Goal: Task Accomplishment & Management: Manage account settings

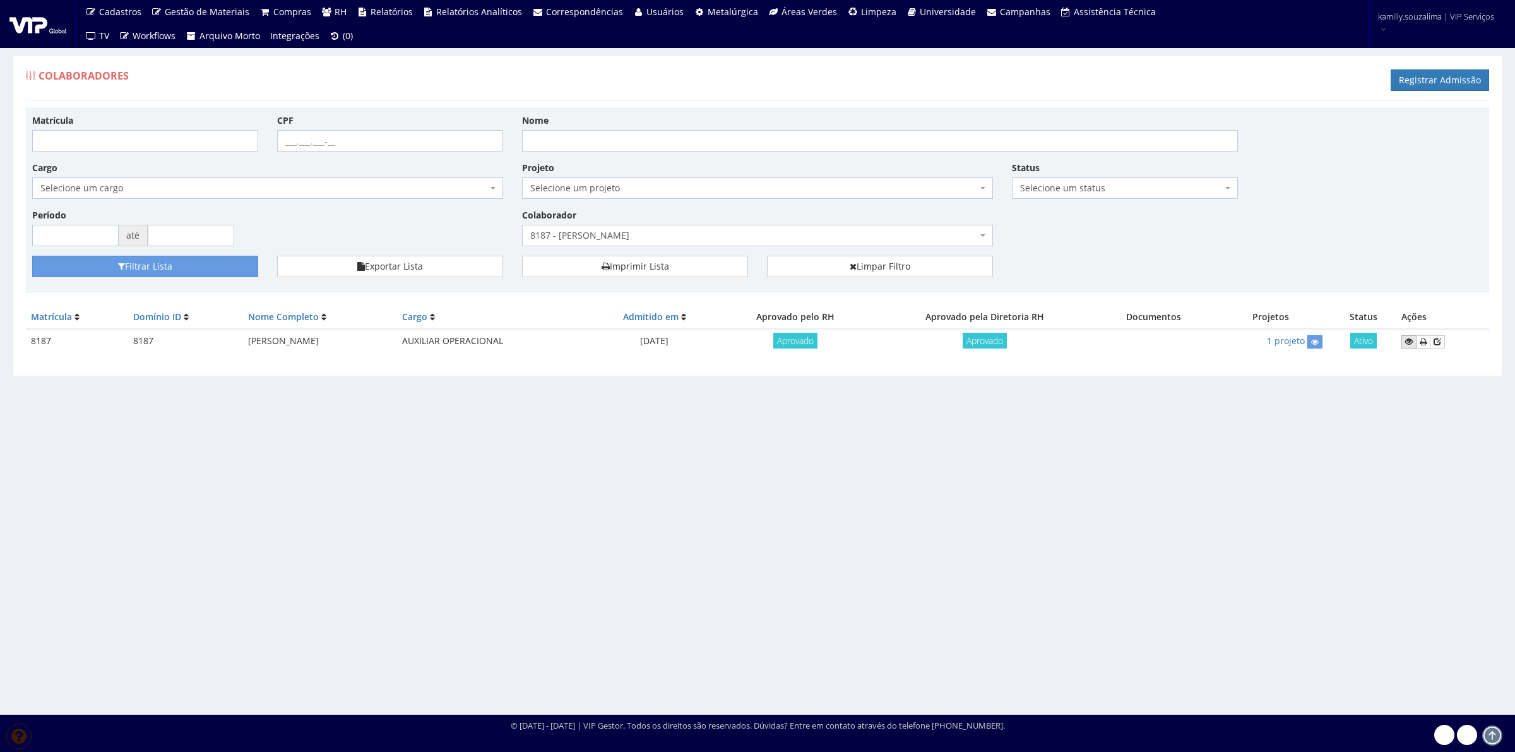
click at [1413, 345] on icon at bounding box center [1409, 341] width 8 height 9
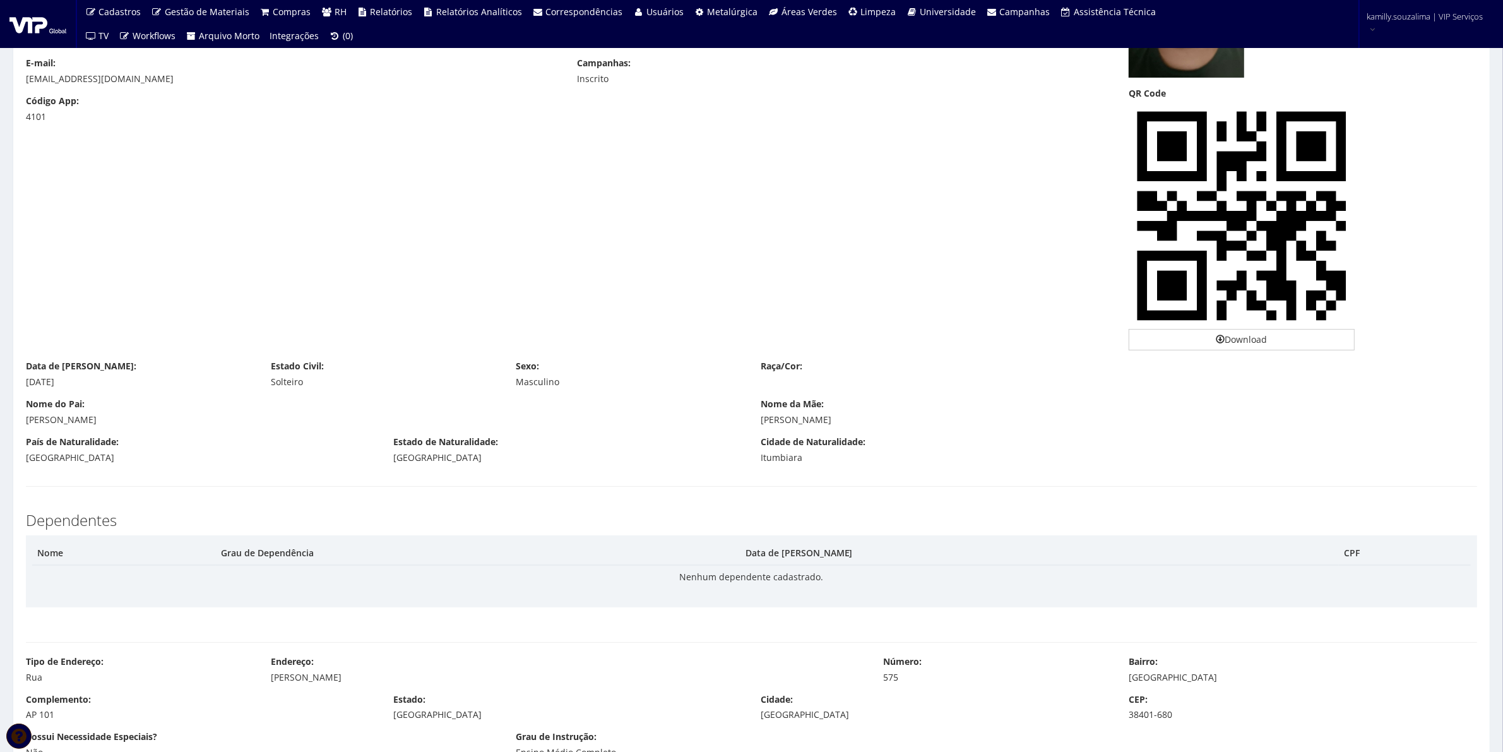
scroll to position [316, 0]
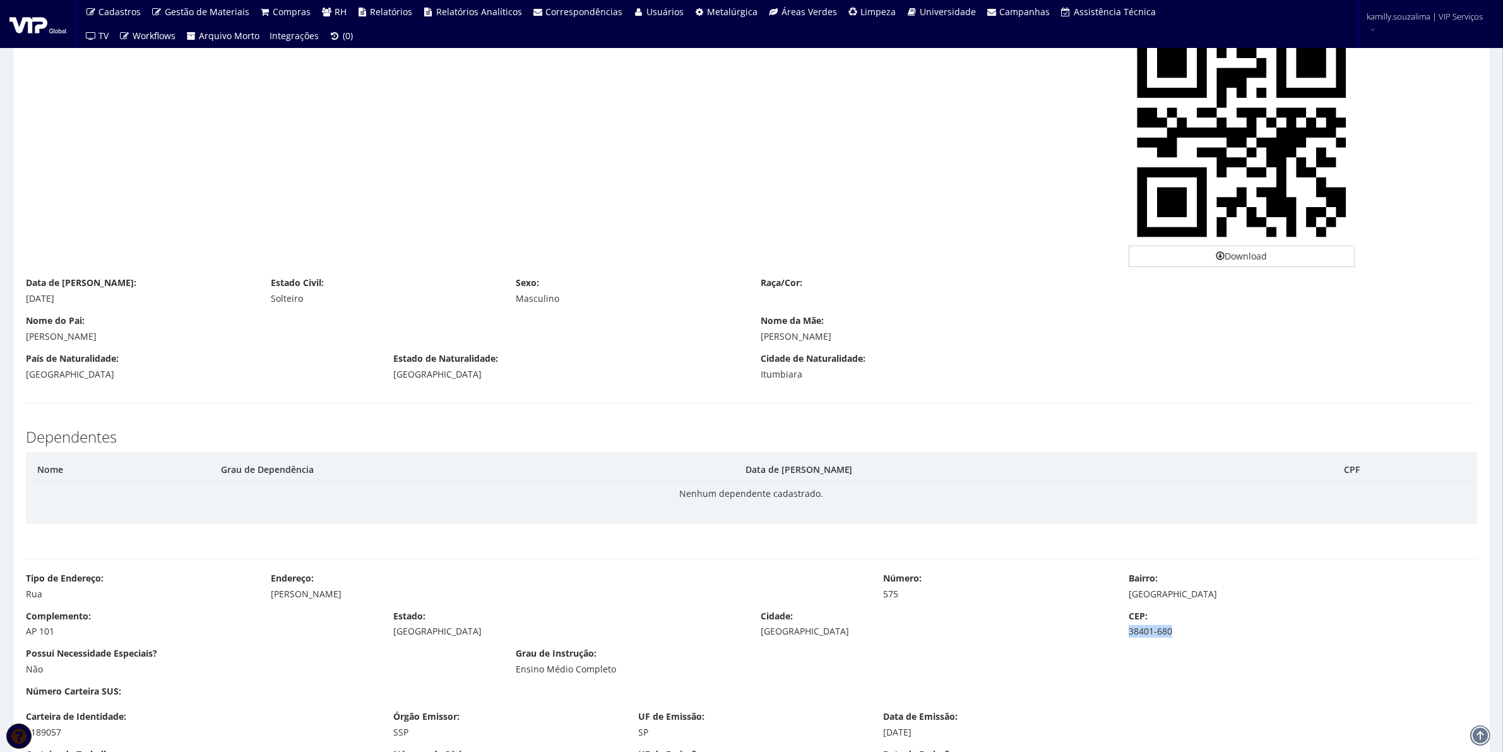
drag, startPoint x: 1199, startPoint y: 638, endPoint x: 1124, endPoint y: 641, distance: 75.8
click at [1124, 641] on div "Complemento: AP 101 Estado: Minas Gerais Cidade: Uberlândia CEP: 38401-680" at bounding box center [751, 629] width 1470 height 38
drag, startPoint x: 390, startPoint y: 593, endPoint x: 270, endPoint y: 600, distance: 119.5
click at [271, 600] on div "Sebastião Martins da Silva" at bounding box center [567, 594] width 593 height 13
copy div "Sebastião Martins da Silva"
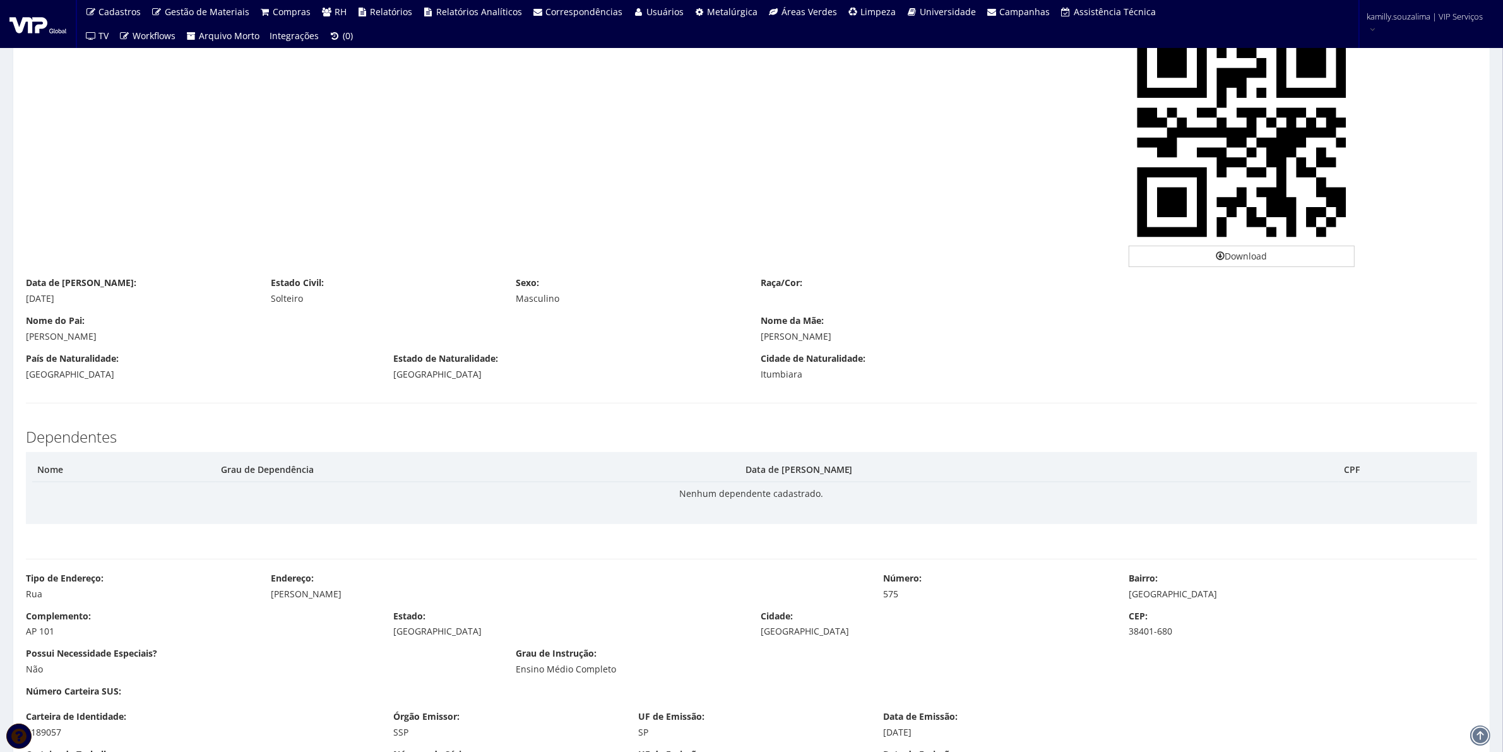
click at [895, 595] on div "575" at bounding box center [997, 594] width 226 height 13
drag, startPoint x: 903, startPoint y: 593, endPoint x: 864, endPoint y: 591, distance: 39.2
click at [864, 591] on div "Tipo de Endereço: Rua Endereço: Sebastião Martins da Silva Número: 575 Bairro: …" at bounding box center [751, 591] width 1470 height 38
click at [891, 590] on div "575" at bounding box center [997, 594] width 226 height 13
drag, startPoint x: 907, startPoint y: 592, endPoint x: 873, endPoint y: 593, distance: 33.5
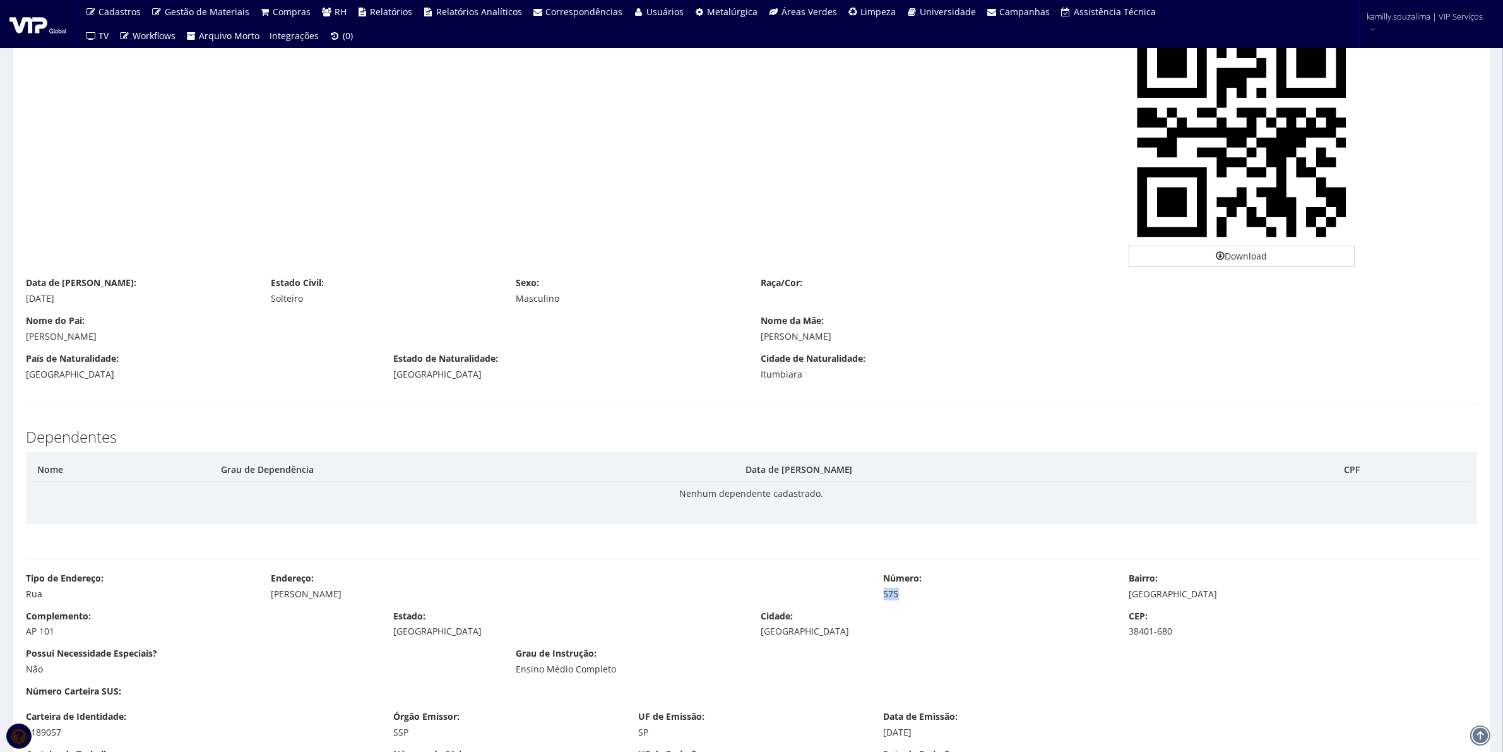
click at [874, 593] on div "Número: 575" at bounding box center [996, 586] width 245 height 28
copy div "575"
drag, startPoint x: 1196, startPoint y: 600, endPoint x: 1128, endPoint y: 593, distance: 69.2
click at [1128, 593] on div "Bairro: Jardim Brasília" at bounding box center [1302, 586] width 367 height 28
copy div "Jardim Brasília"
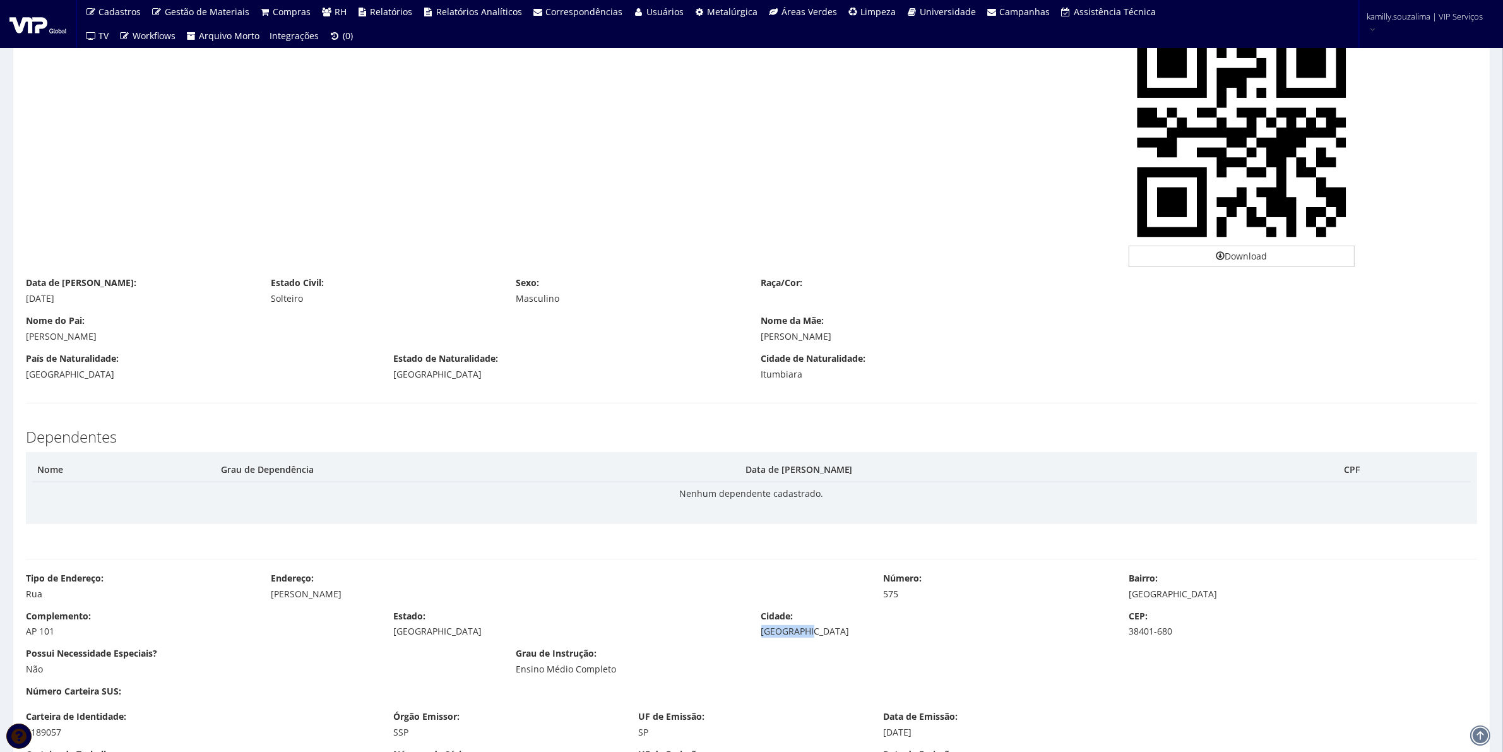
drag, startPoint x: 822, startPoint y: 632, endPoint x: 763, endPoint y: 635, distance: 59.4
click at [763, 635] on div "Uberlândia" at bounding box center [935, 631] width 348 height 13
copy div "Uberlândia"
drag, startPoint x: 1151, startPoint y: 631, endPoint x: 1119, endPoint y: 641, distance: 33.6
click at [1119, 641] on div "Complemento: AP 101 Estado: Minas Gerais Cidade: Uberlândia CEP: 38401-680" at bounding box center [751, 629] width 1470 height 38
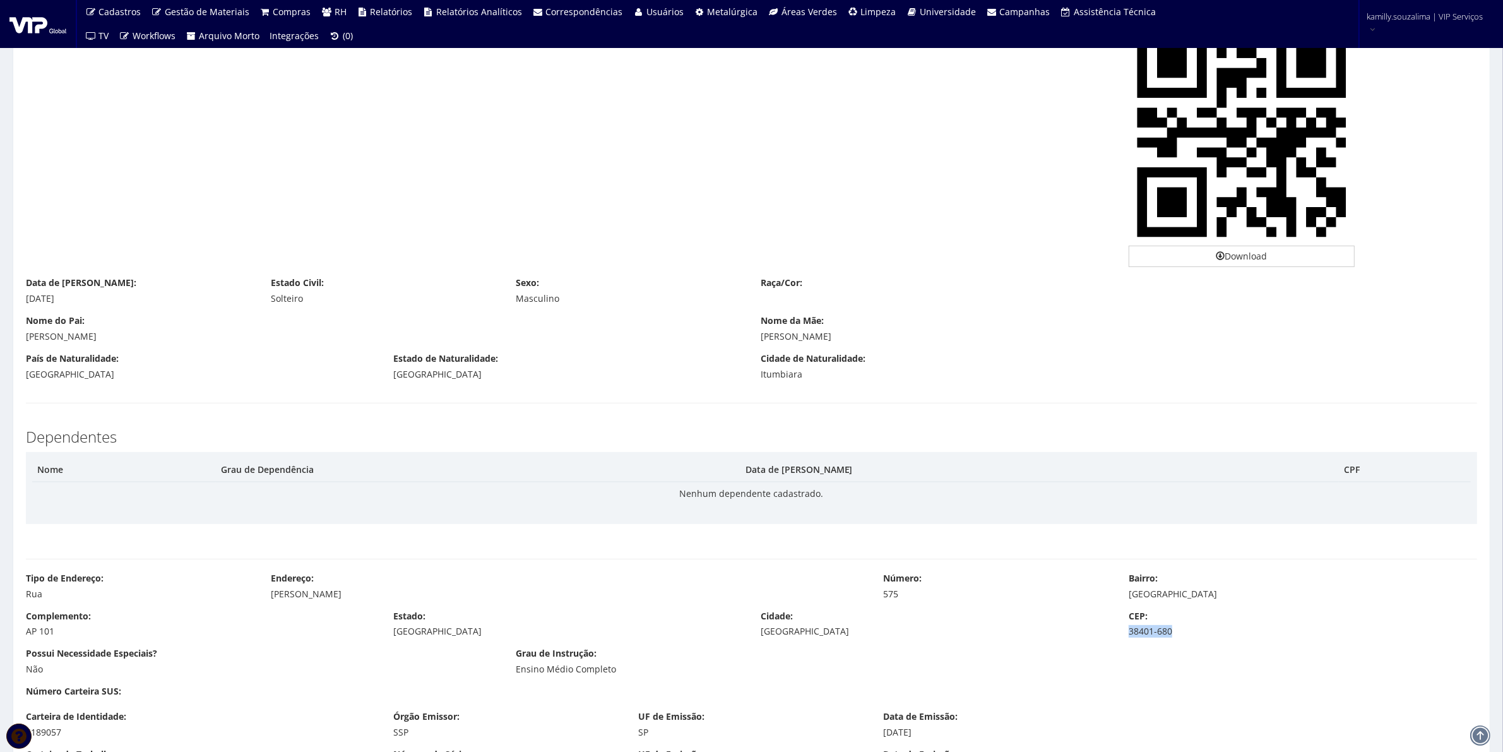
copy div "38401-680"
click at [443, 358] on label "Estado de Naturalidade:" at bounding box center [445, 358] width 105 height 13
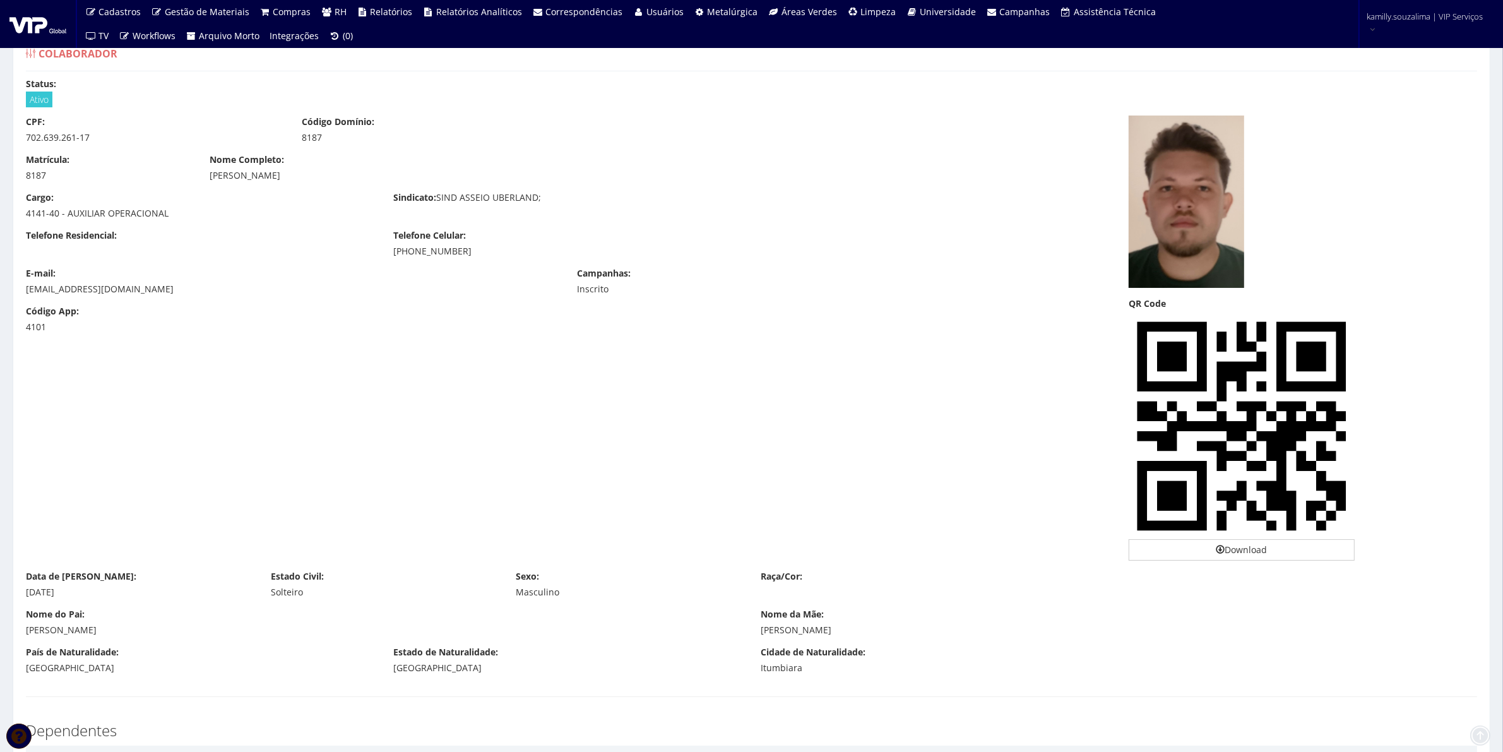
scroll to position [0, 0]
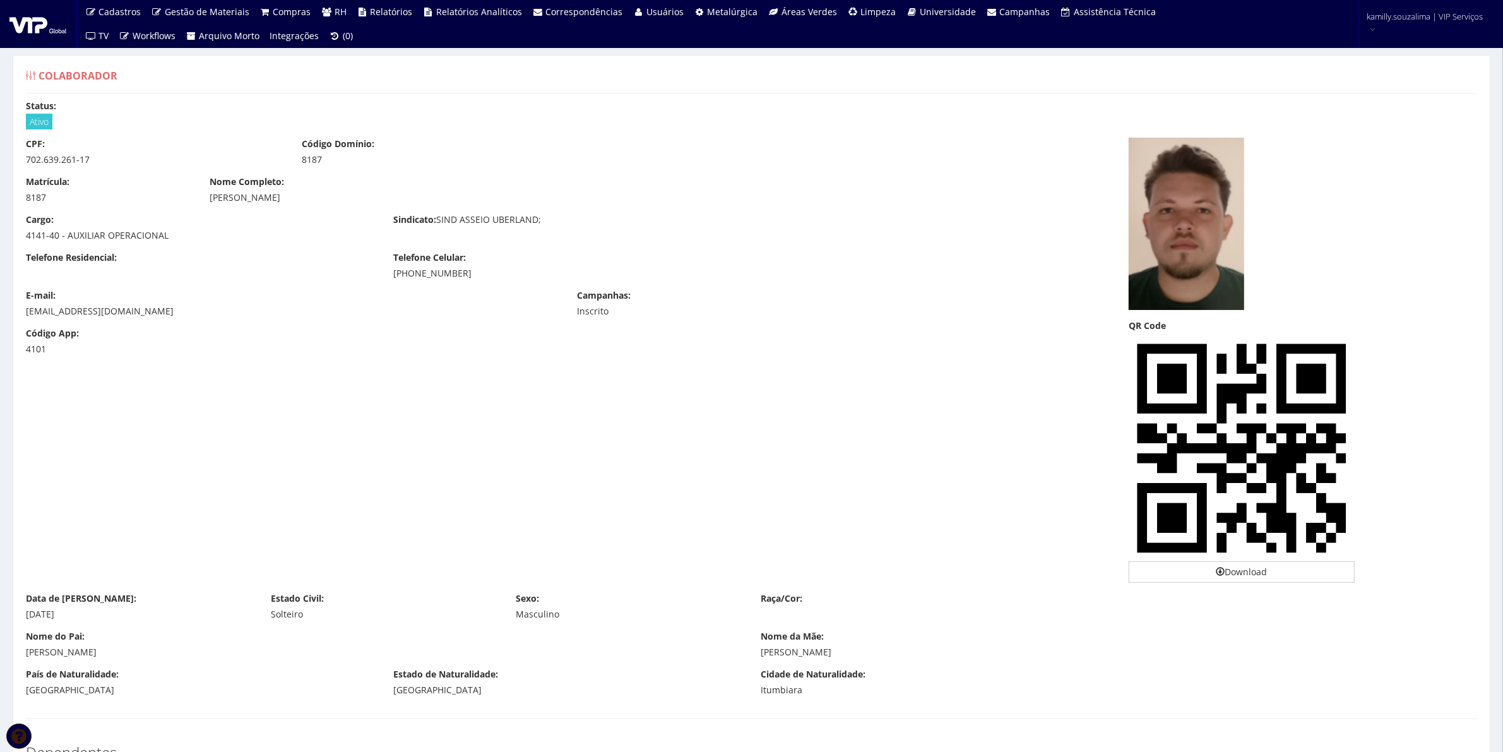
drag, startPoint x: 259, startPoint y: 518, endPoint x: 9, endPoint y: 494, distance: 251.2
click at [259, 518] on div "CPF: 702.639.261-17 Código Domínio: 8187 Matrícula: 8187 Nome Completo: ARTHUR …" at bounding box center [751, 365] width 1470 height 455
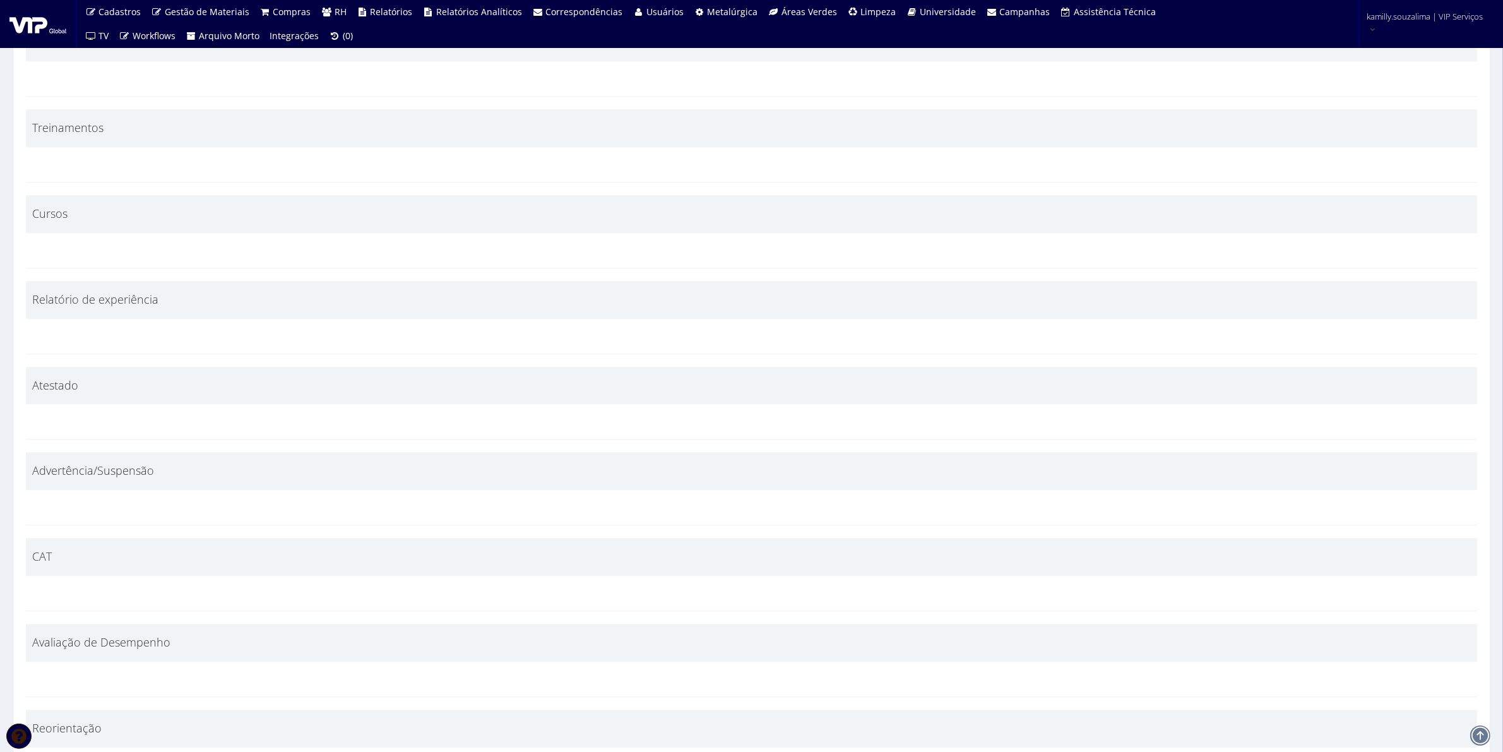
drag, startPoint x: 436, startPoint y: 583, endPoint x: 432, endPoint y: 544, distance: 38.7
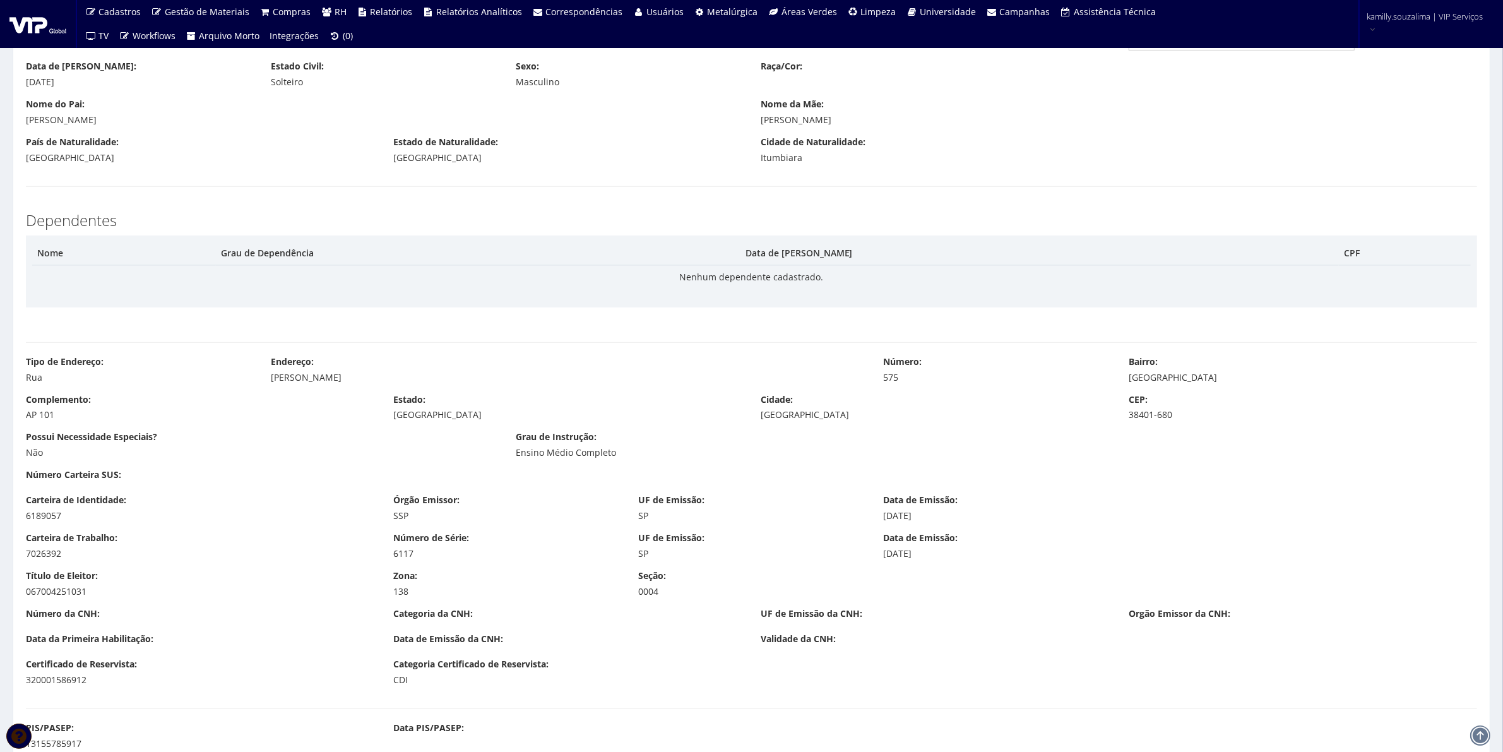
scroll to position [295, 0]
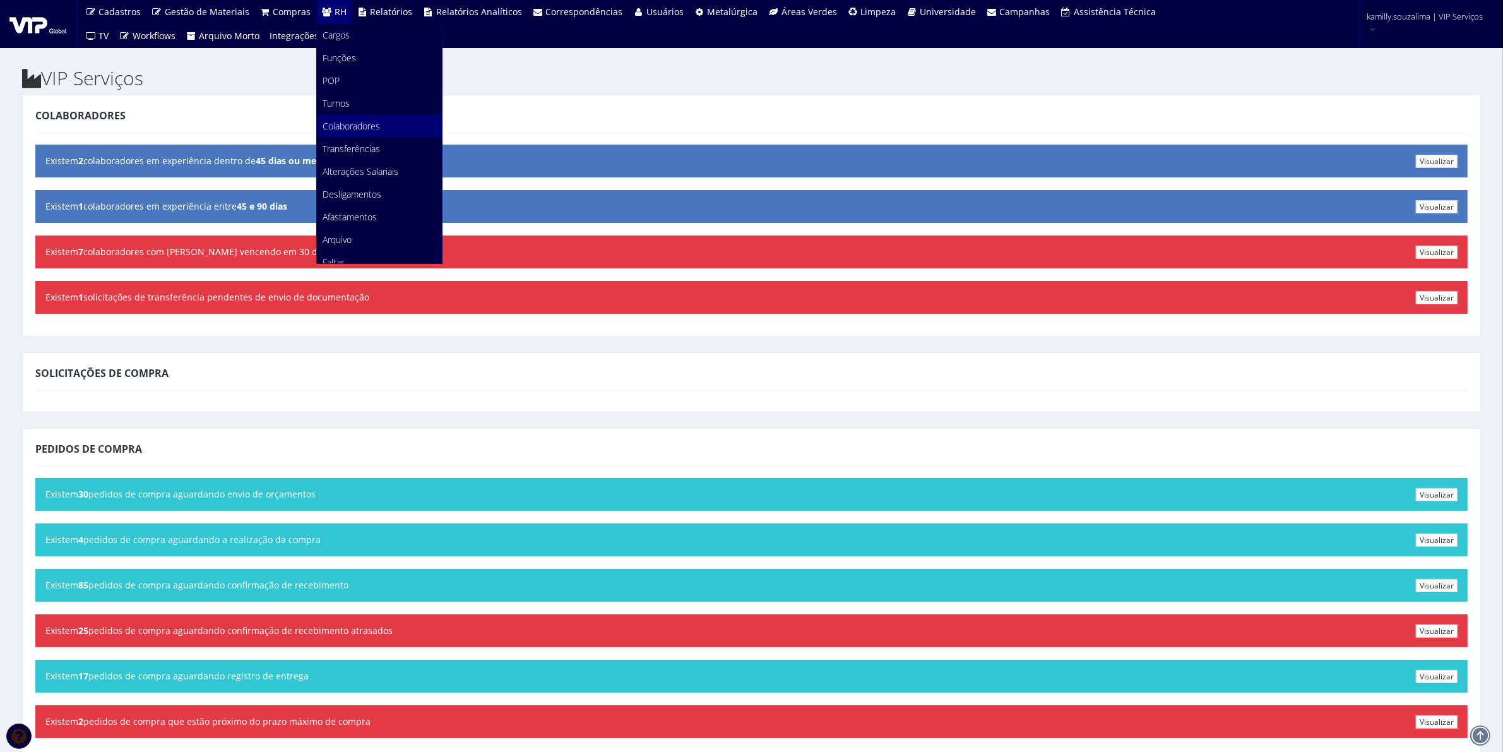
click at [348, 124] on span "Colaboradores" at bounding box center [351, 126] width 57 height 12
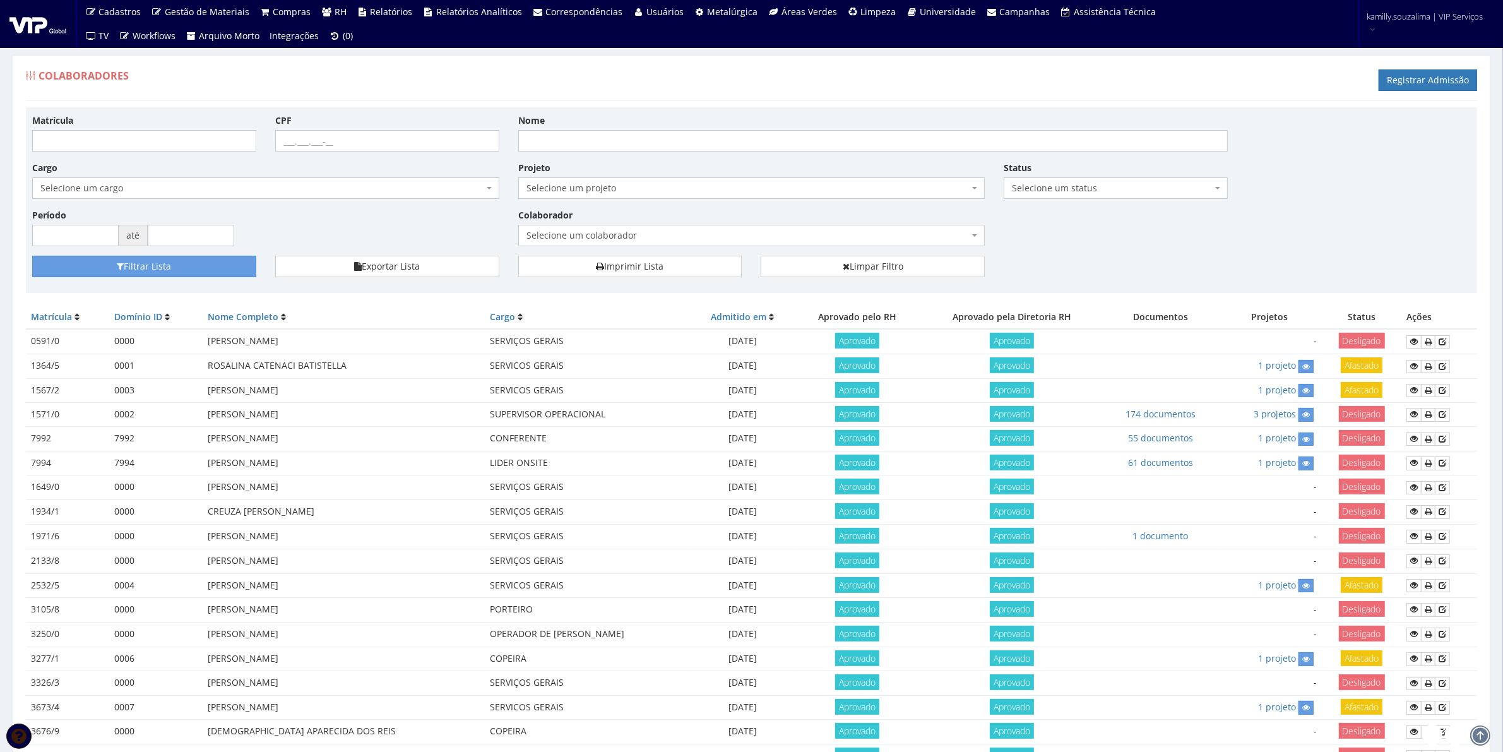
click at [771, 225] on div "Colaborador Selecione um colaborador 8155 - ADRIANO DE FREITAS RODRIGUES 7003/0…" at bounding box center [752, 227] width 486 height 38
click at [771, 235] on span "Selecione um colaborador" at bounding box center [748, 235] width 443 height 13
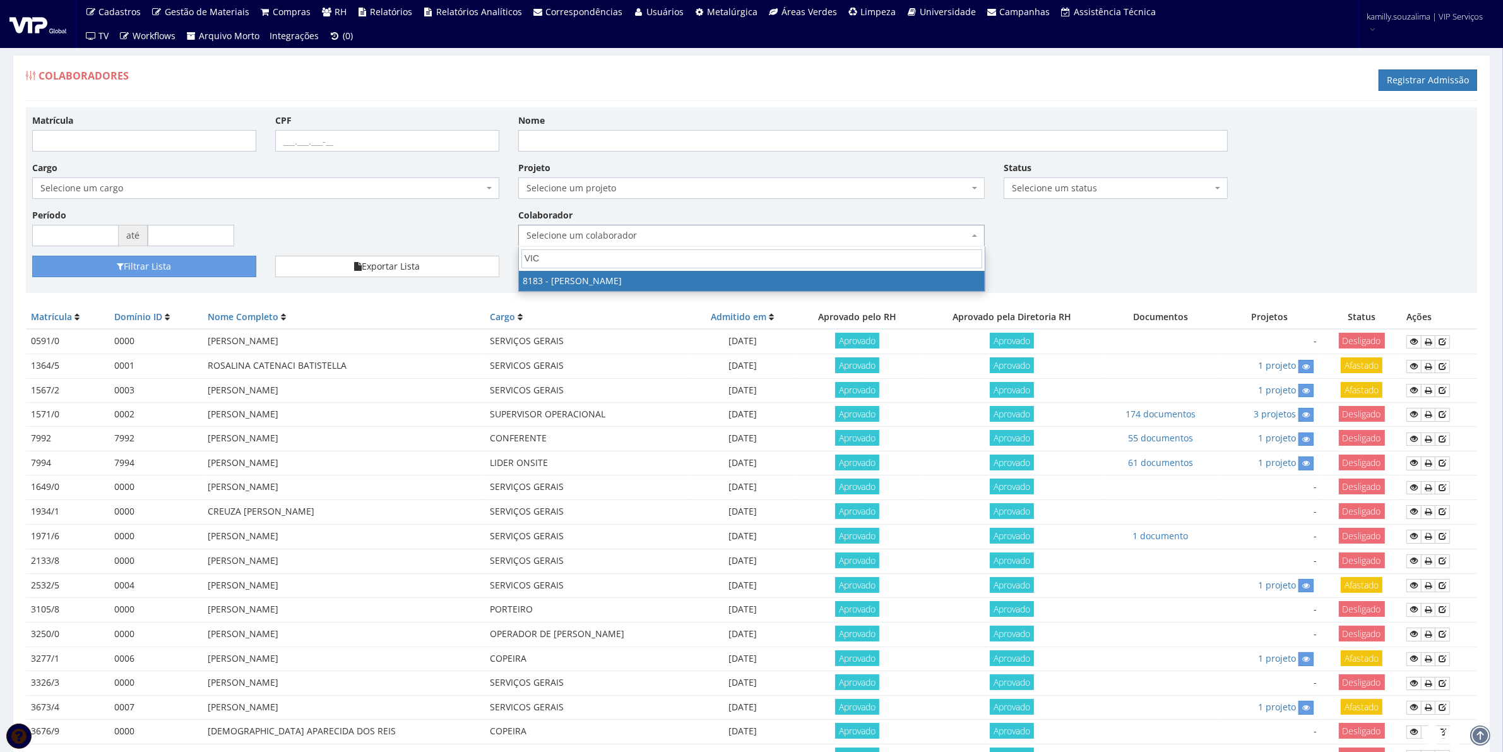
type input "VIC"
select select "4093"
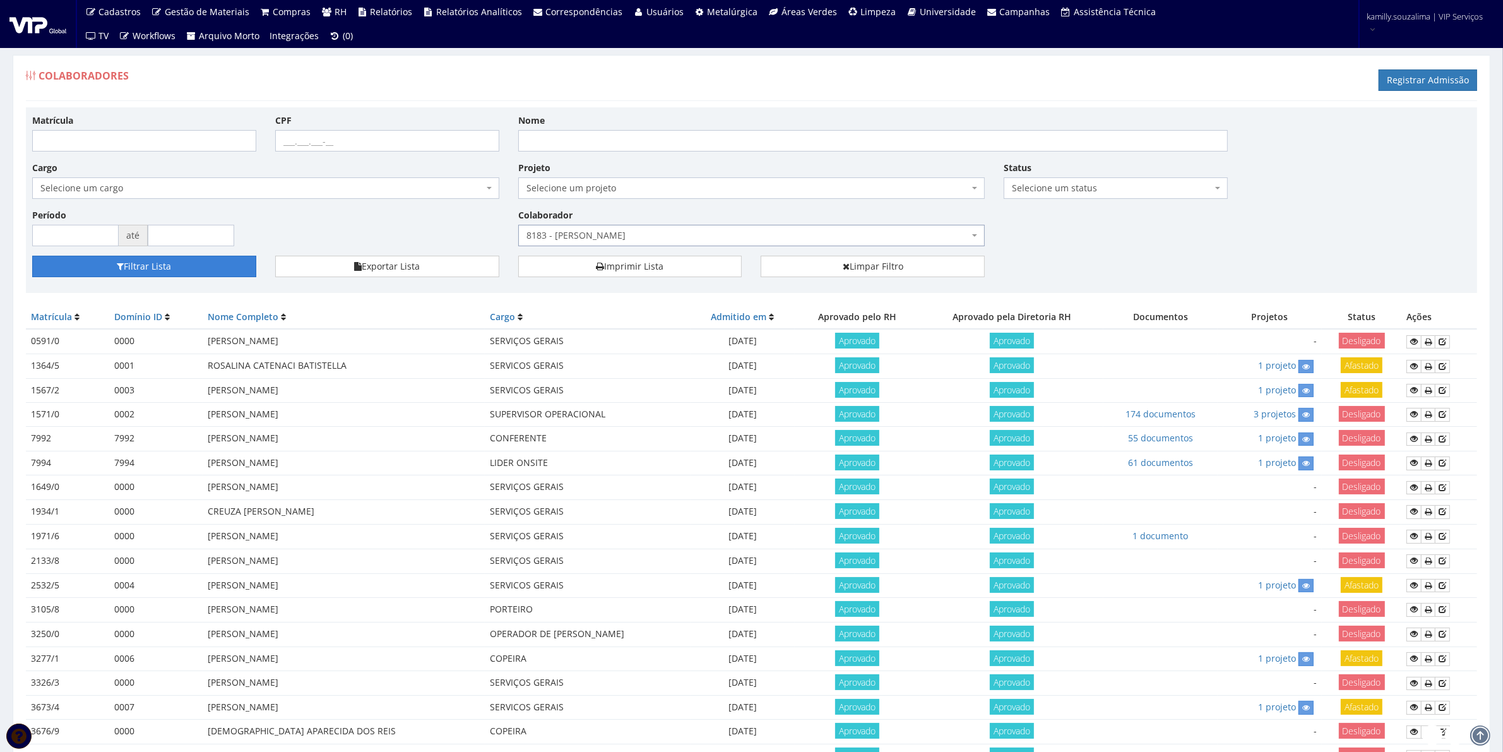
click at [162, 262] on button "Filtrar Lista" at bounding box center [144, 266] width 224 height 21
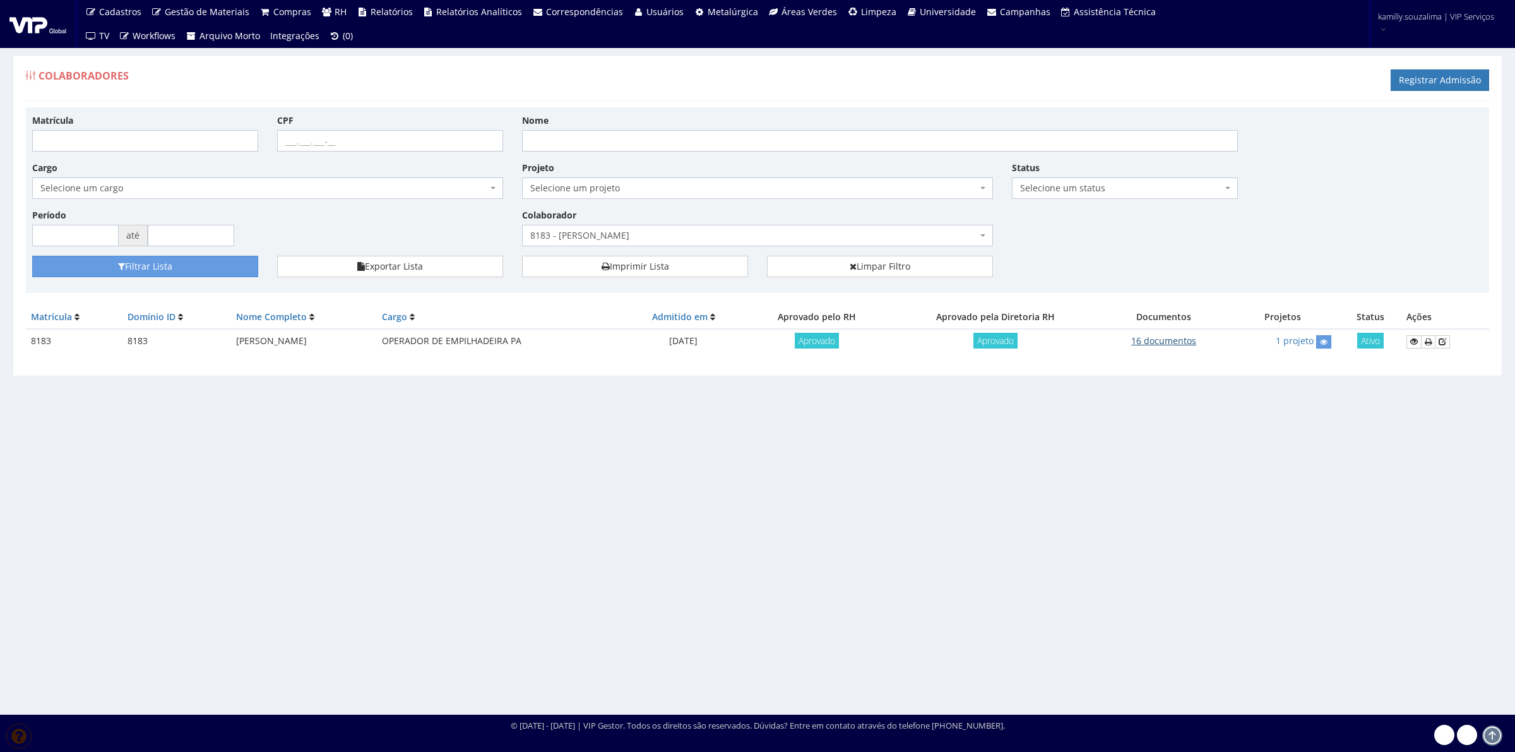
click at [1186, 344] on link "16 documentos" at bounding box center [1163, 341] width 65 height 12
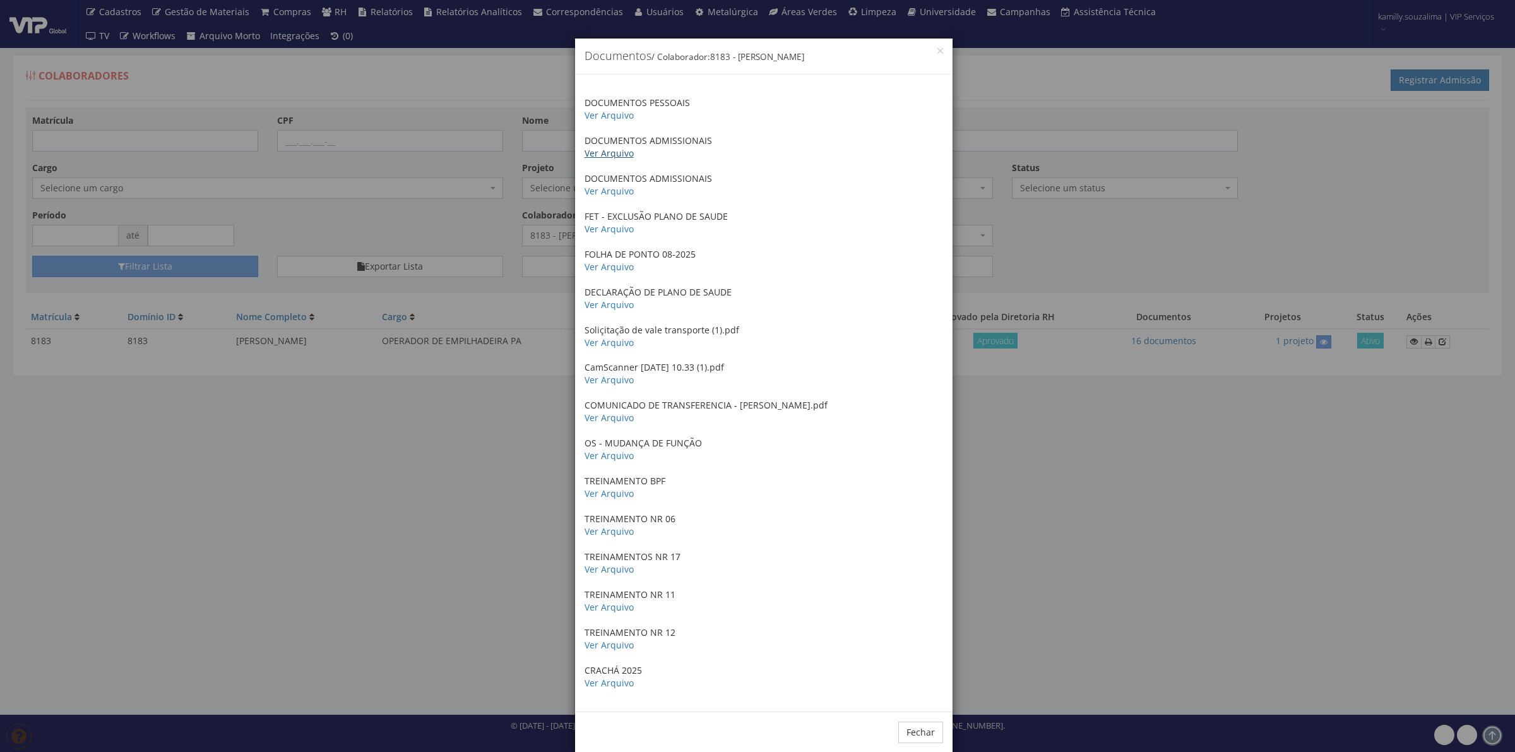
click at [607, 152] on link "Ver Arquivo" at bounding box center [609, 153] width 49 height 12
click at [329, 124] on div "× Documentos / Colaborador: 8183 - VICTOR HUGO DIAS DA SILVA DOCUMENTOS PESSOAI…" at bounding box center [757, 376] width 1515 height 752
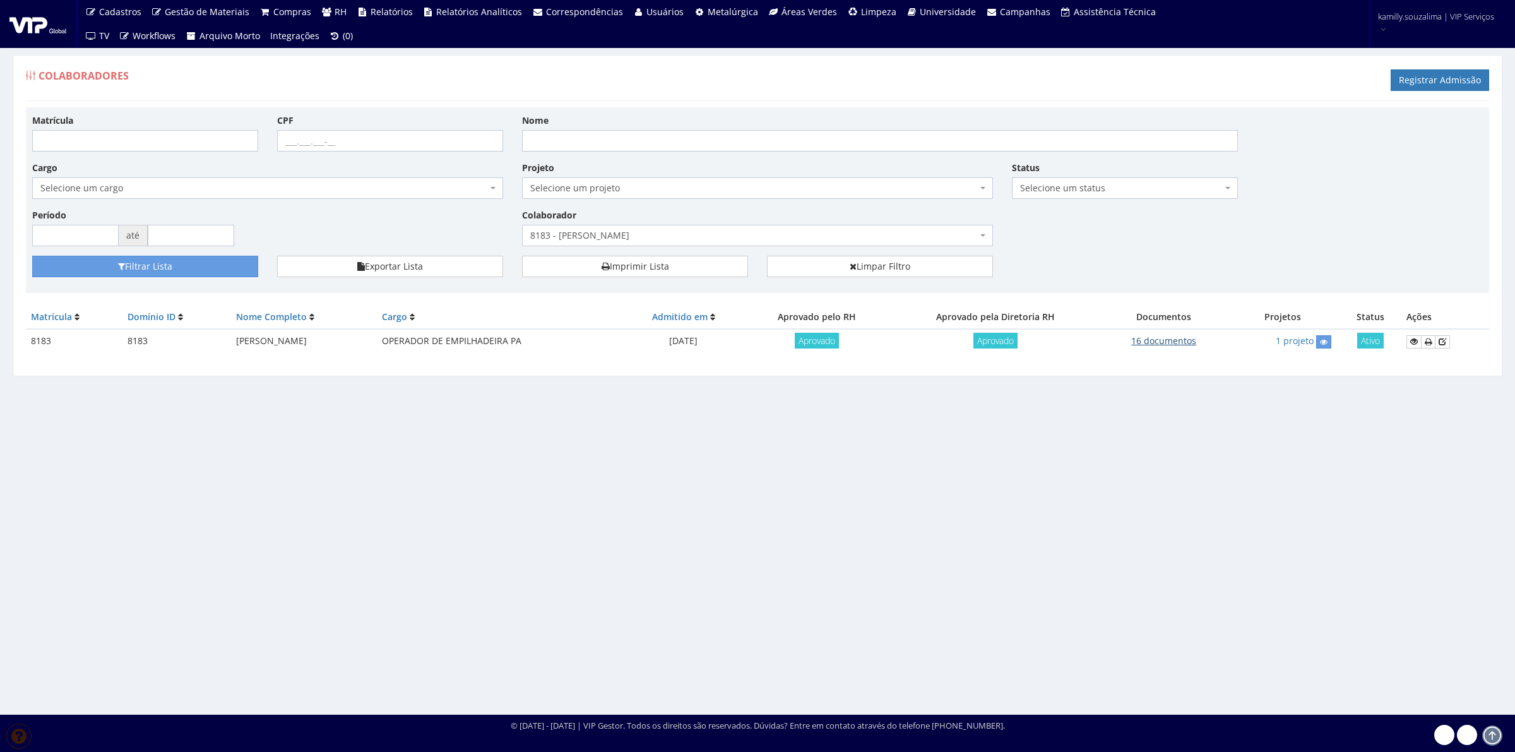
click at [1190, 342] on link "16 documentos" at bounding box center [1163, 341] width 65 height 12
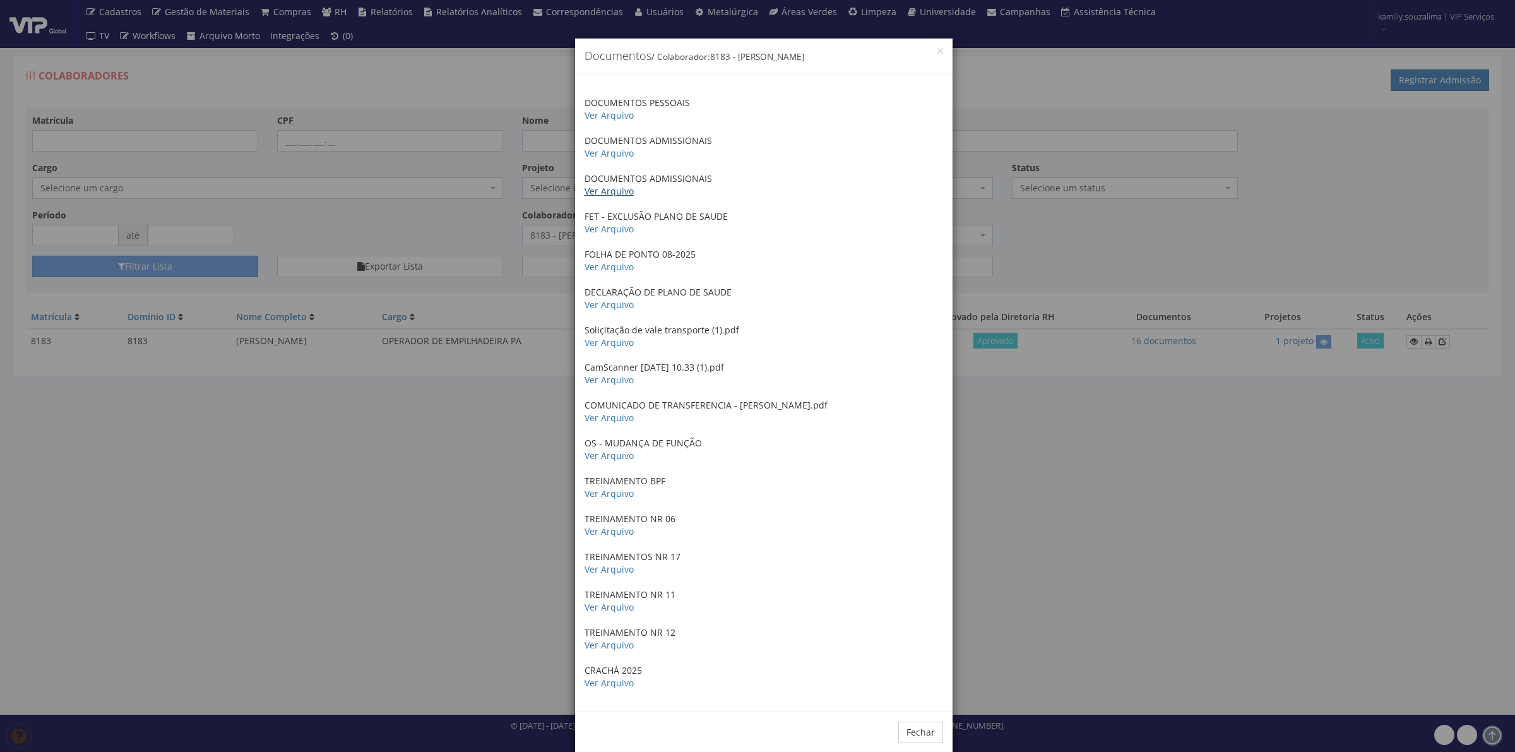
click at [595, 189] on link "Ver Arquivo" at bounding box center [609, 191] width 49 height 12
click at [1130, 463] on div "× Documentos / Colaborador: 8183 - VICTOR HUGO DIAS DA SILVA DOCUMENTOS PESSOAI…" at bounding box center [757, 376] width 1515 height 752
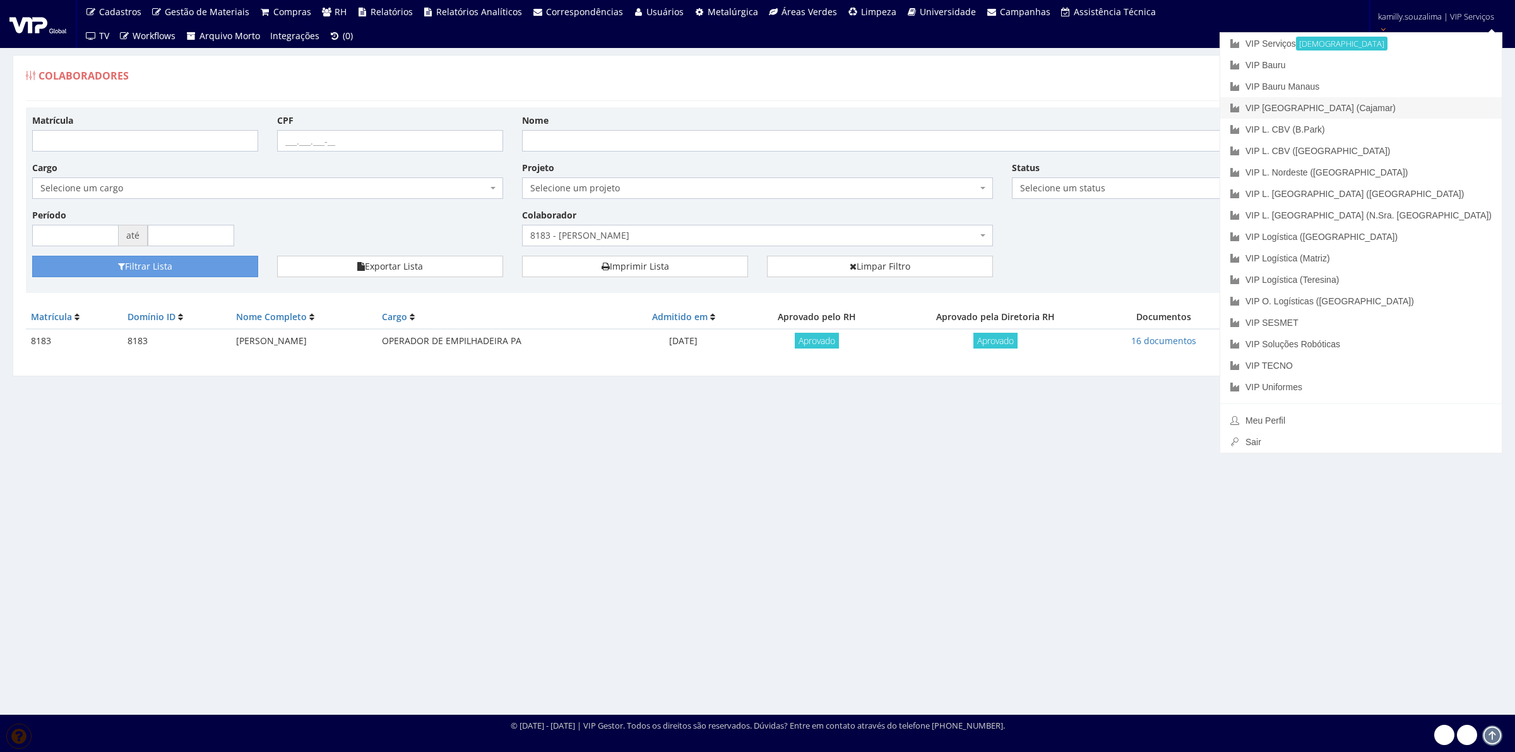
click at [1415, 112] on link "VIP [GEOGRAPHIC_DATA] (Cajamar)" at bounding box center [1361, 107] width 282 height 21
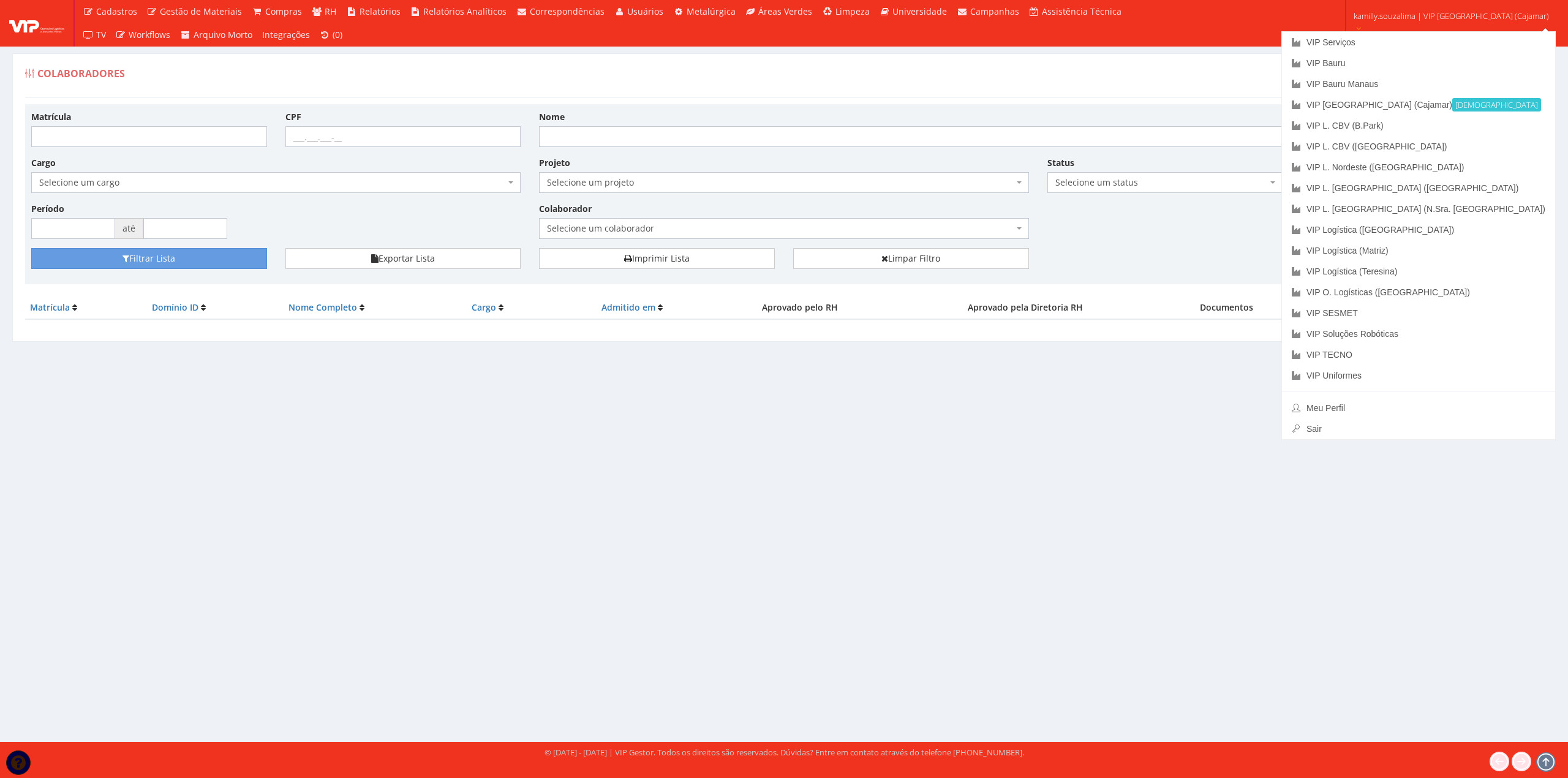
click at [1452, 31] on ul "VIP Serviços VIP Bauru VIP Bauru Manaus VIP Brasil (Cajamar) Ativa VIP L. CBV (…" at bounding box center [1419, 235] width 275 height 408
click at [1419, 43] on link "VIP Serviços" at bounding box center [1419, 42] width 274 height 20
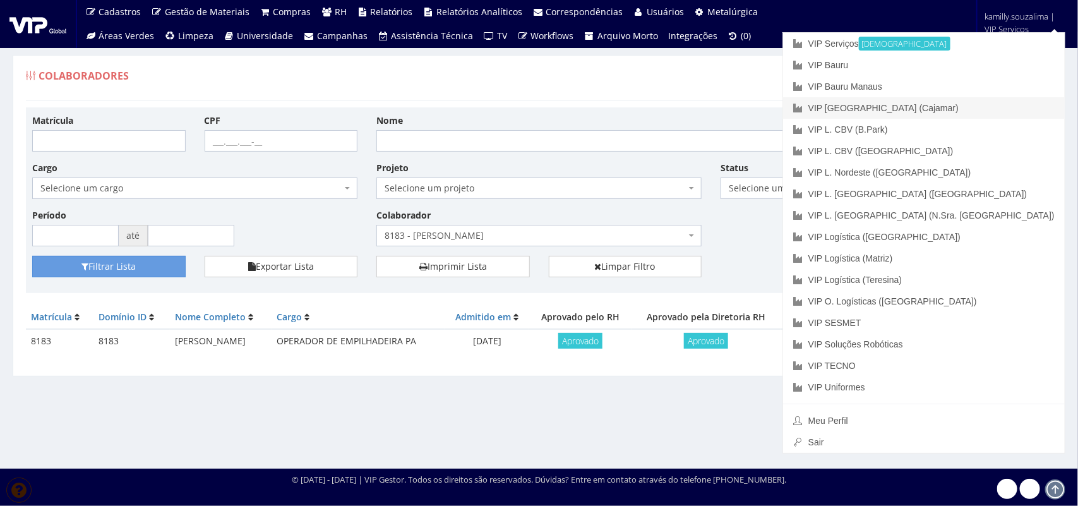
click at [980, 112] on link "VIP [GEOGRAPHIC_DATA] (Cajamar)" at bounding box center [924, 107] width 282 height 21
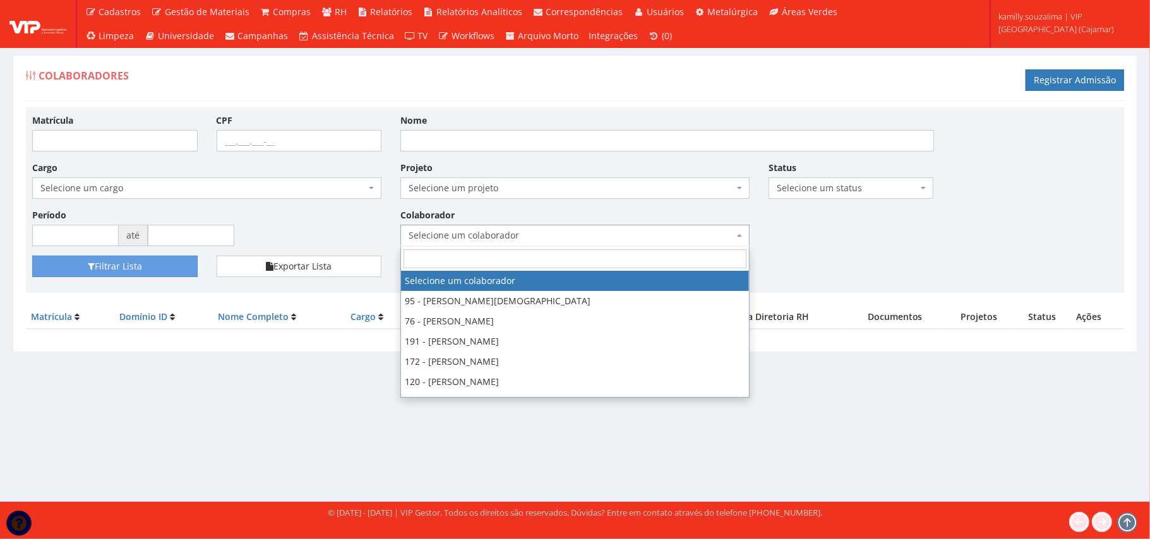
click at [505, 242] on span "Selecione um colaborador" at bounding box center [570, 235] width 325 height 13
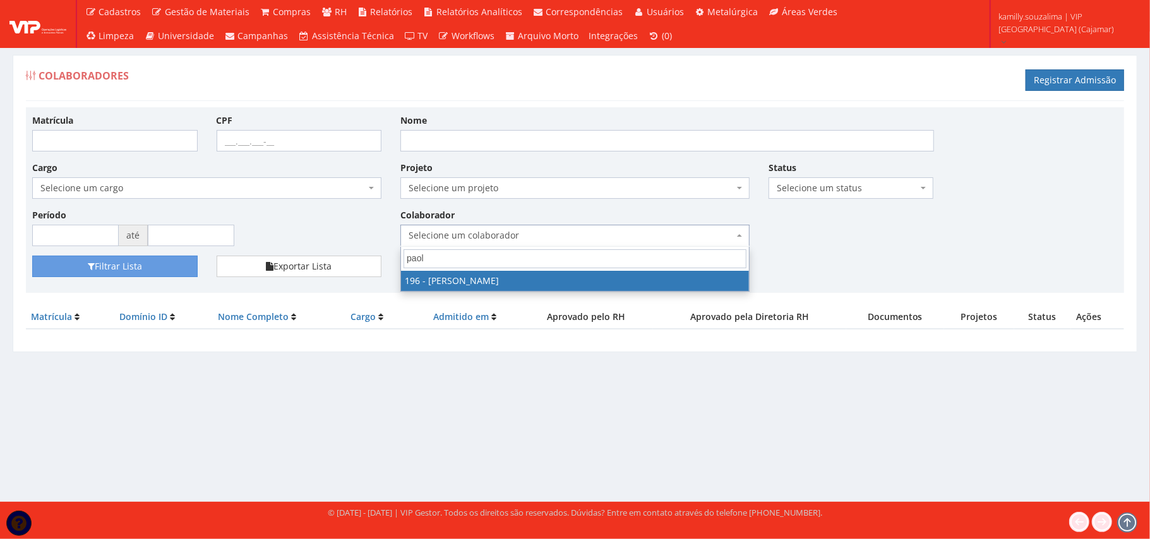
type input "paol"
select select "4100"
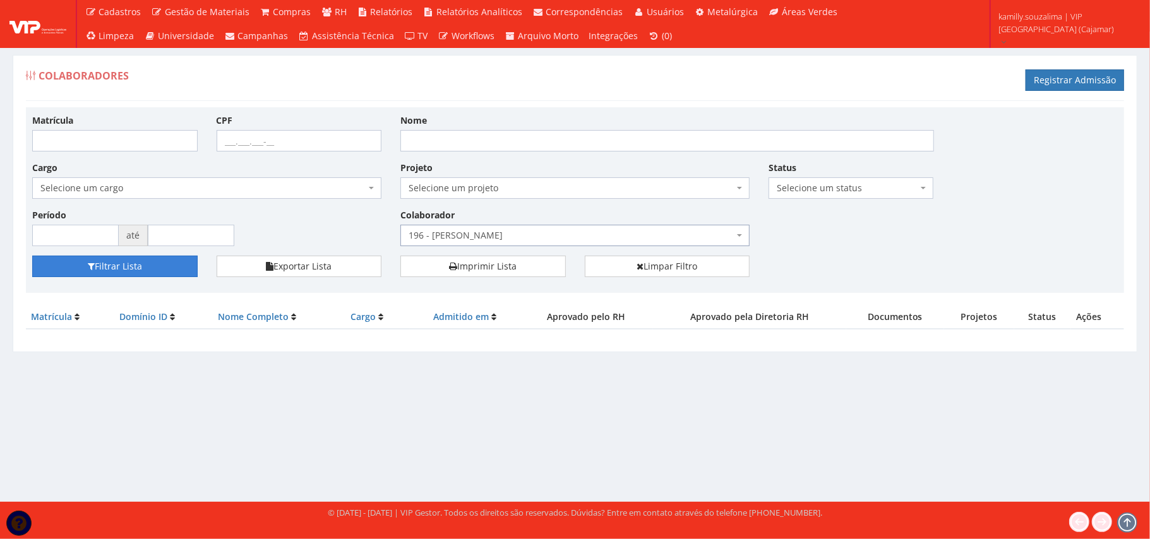
drag, startPoint x: 134, startPoint y: 265, endPoint x: 140, endPoint y: 263, distance: 6.6
click at [135, 265] on button "Filtrar Lista" at bounding box center [114, 266] width 165 height 21
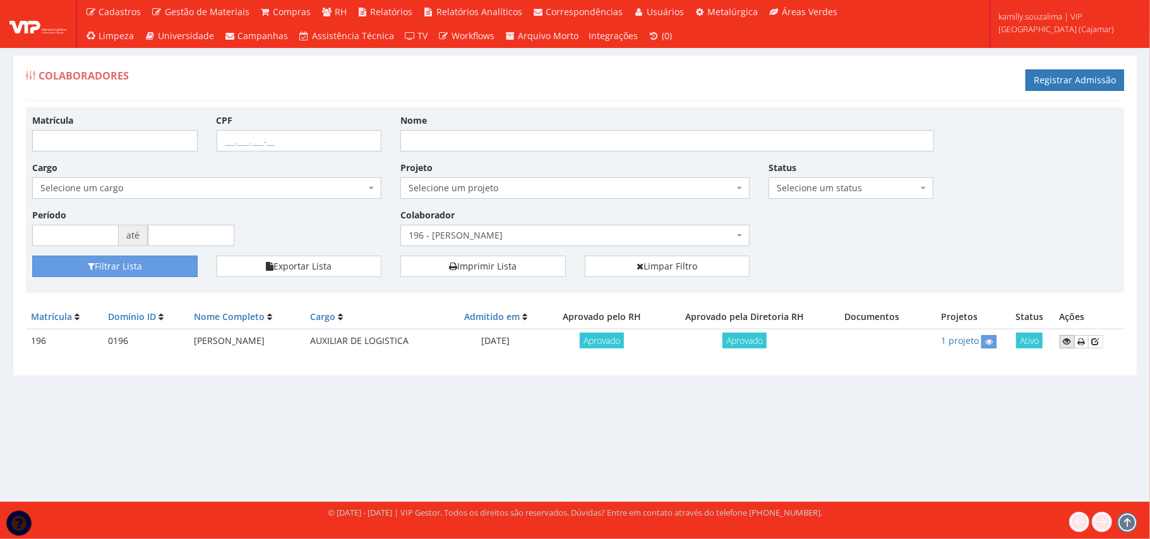
click at [1074, 342] on link at bounding box center [1066, 341] width 15 height 13
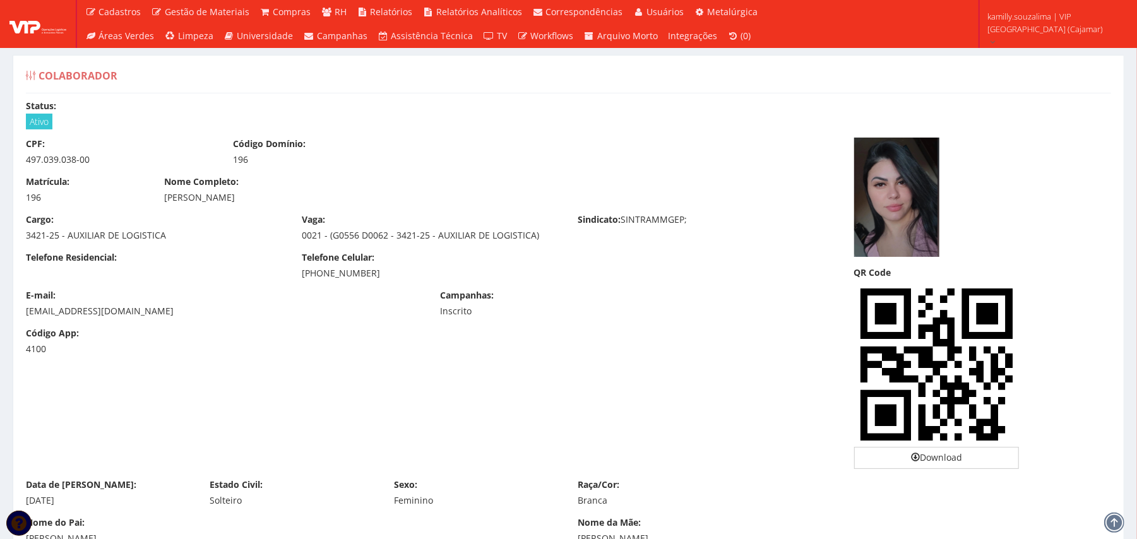
drag, startPoint x: 319, startPoint y: 198, endPoint x: 159, endPoint y: 205, distance: 159.8
click at [159, 205] on div "Matrícula: 196 Nome Completo: [PERSON_NAME]" at bounding box center [430, 195] width 828 height 38
drag, startPoint x: 106, startPoint y: 158, endPoint x: 28, endPoint y: 162, distance: 78.4
click at [28, 162] on div "497.039.038-00" at bounding box center [120, 159] width 188 height 13
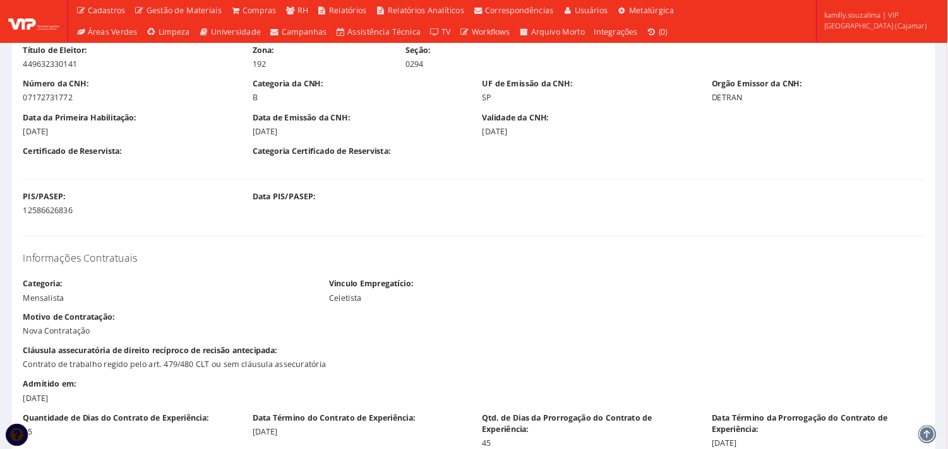
scroll to position [925, 0]
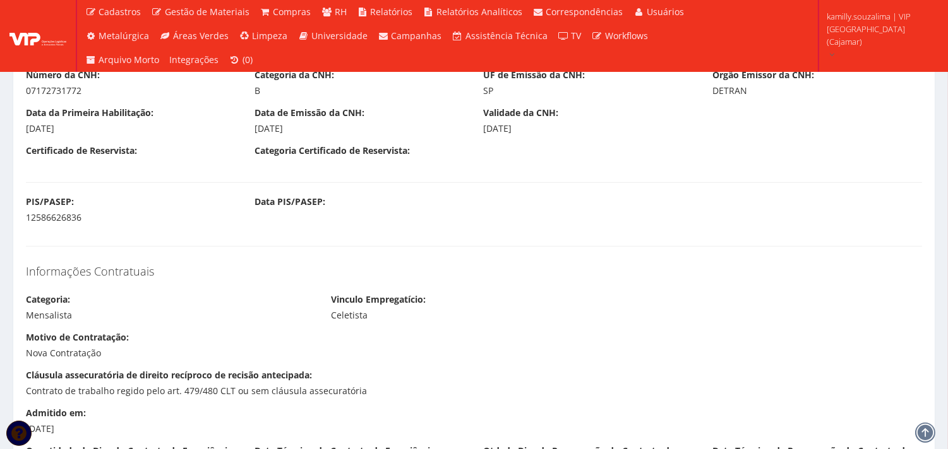
drag, startPoint x: 1136, startPoint y: 3, endPoint x: 256, endPoint y: 323, distance: 936.4
click at [256, 323] on div "Informações Contratuais Categoria: Mensalista Vinculo Empregatício: Celetista" at bounding box center [473, 295] width 915 height 73
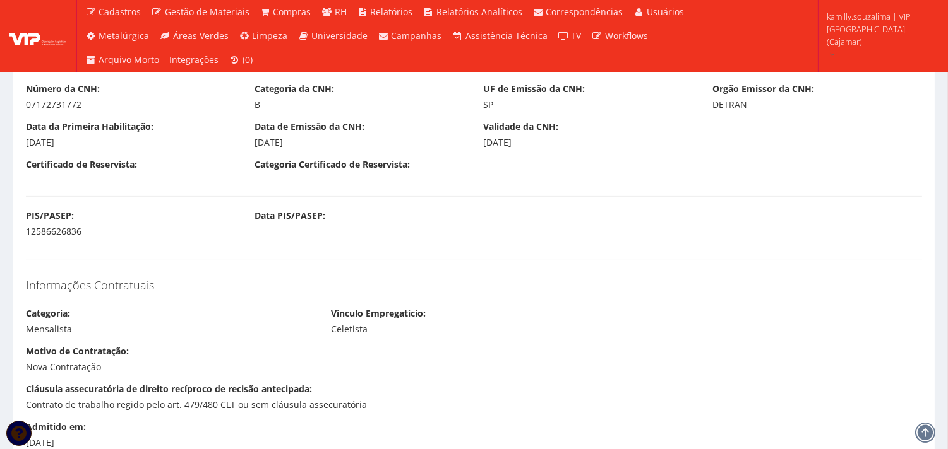
scroll to position [771, 0]
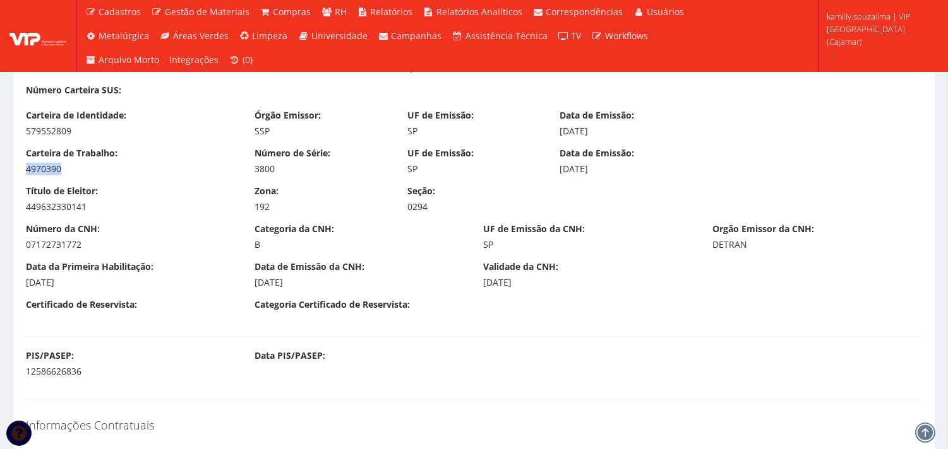
drag, startPoint x: 70, startPoint y: 167, endPoint x: 1, endPoint y: 167, distance: 69.4
copy div "4970390"
click at [249, 168] on div "Número de Série: 3800" at bounding box center [321, 161] width 153 height 28
copy div "3800"
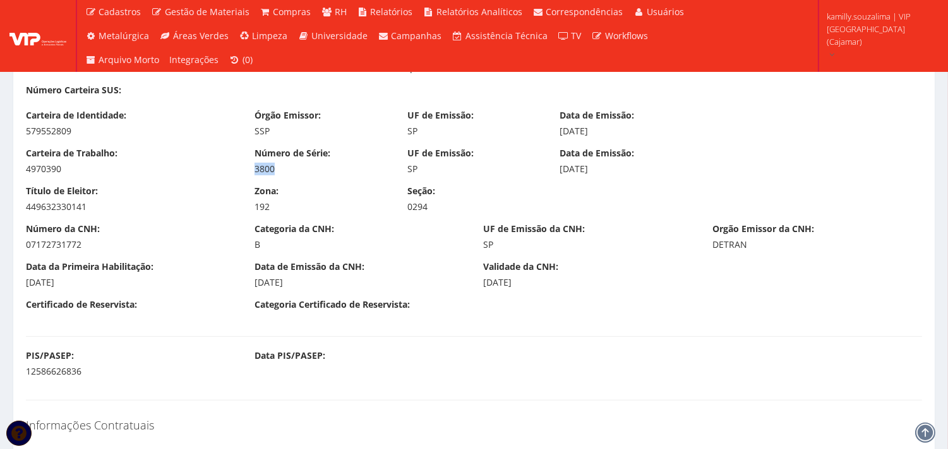
drag, startPoint x: 617, startPoint y: 168, endPoint x: 547, endPoint y: 171, distance: 70.1
click at [547, 171] on div "Carteira de Trabalho: 4970390 Número de Série: 3800 UF de Emissão: SP Data de E…" at bounding box center [473, 166] width 915 height 38
drag, startPoint x: 650, startPoint y: 181, endPoint x: 639, endPoint y: 176, distance: 12.4
click at [649, 181] on div "Carteira de Trabalho: 4970390 Número de Série: 3800 UF de Emissão: SP Data de E…" at bounding box center [473, 166] width 915 height 38
click at [630, 171] on div "[DATE]" at bounding box center [626, 169] width 134 height 13
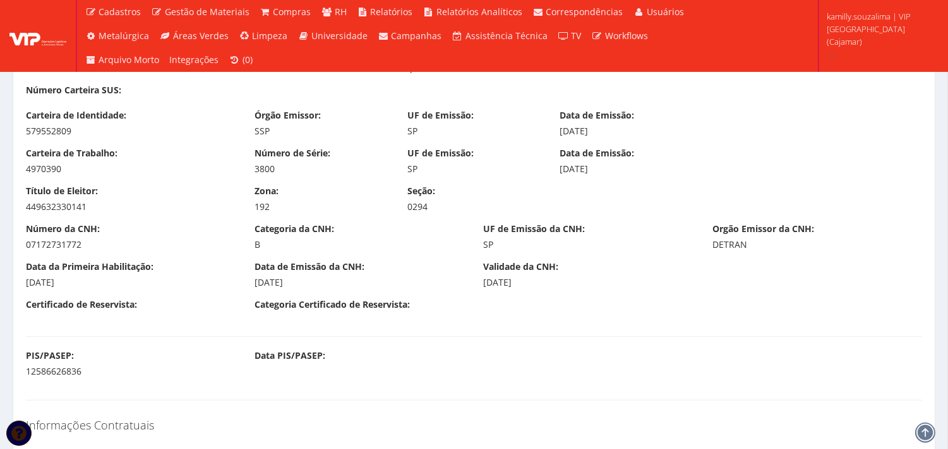
drag, startPoint x: 520, startPoint y: 166, endPoint x: 581, endPoint y: 179, distance: 62.5
click at [558, 172] on div "Data de Emissão: 08/06/2021" at bounding box center [626, 161] width 153 height 28
drag, startPoint x: 90, startPoint y: 130, endPoint x: 0, endPoint y: 131, distance: 90.3
copy div "579552809"
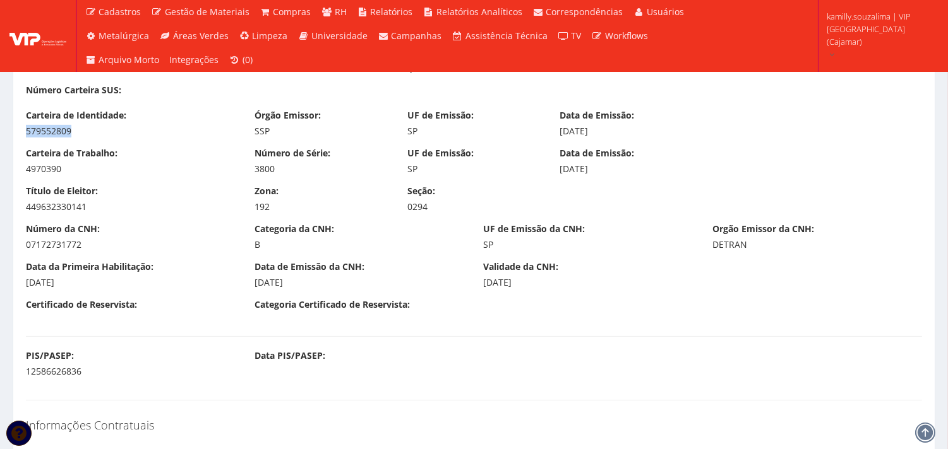
drag, startPoint x: 619, startPoint y: 129, endPoint x: 554, endPoint y: 138, distance: 65.6
click at [554, 138] on div "Carteira de Identidade: 579552809 Órgão Emissor: SSP UF de Emissão: SP Data de …" at bounding box center [473, 128] width 915 height 38
copy div "11/10/2023"
drag, startPoint x: 86, startPoint y: 205, endPoint x: 27, endPoint y: 198, distance: 60.4
click at [27, 198] on div "Título de Eleitor: 449632330141" at bounding box center [130, 199] width 229 height 28
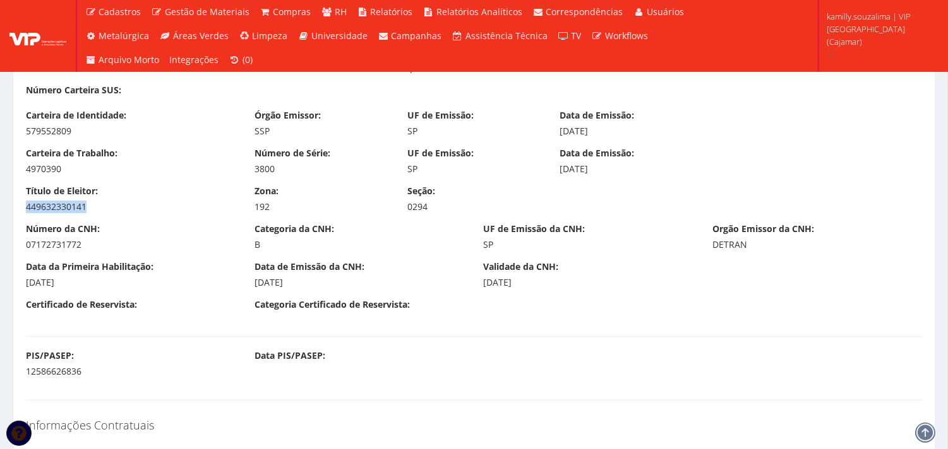
copy div "449632330141"
drag, startPoint x: 263, startPoint y: 200, endPoint x: 254, endPoint y: 217, distance: 18.9
click at [254, 217] on div "Título de Eleitor: 449632330141 Zona: 192 Seção: 0294" at bounding box center [473, 204] width 915 height 38
copy div "192"
drag, startPoint x: 432, startPoint y: 209, endPoint x: 405, endPoint y: 211, distance: 27.8
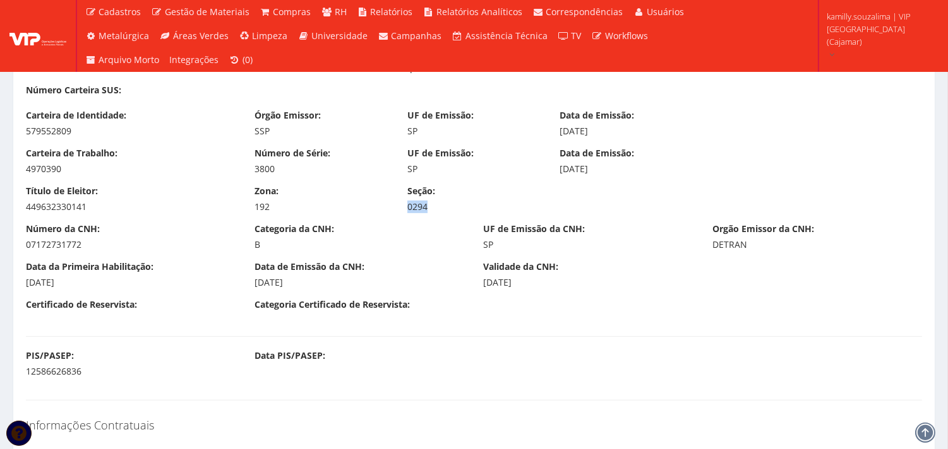
click at [405, 211] on div "Seção: 0294" at bounding box center [474, 199] width 153 height 28
copy div "0294"
drag, startPoint x: 98, startPoint y: 246, endPoint x: 18, endPoint y: 243, distance: 80.2
click at [18, 243] on div "Número da CNH: 07172731772" at bounding box center [130, 237] width 229 height 28
copy div "07172731772"
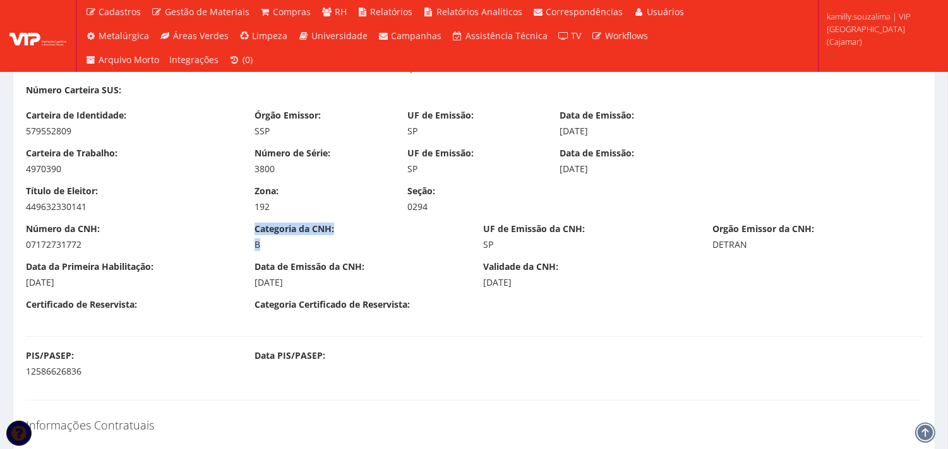
drag, startPoint x: 253, startPoint y: 242, endPoint x: 243, endPoint y: 242, distance: 10.1
click at [243, 242] on div "Número da CNH: 07172731772 Categoria da CNH: B UF de Emissão da CNH: SP Orgão E…" at bounding box center [473, 242] width 915 height 38
drag, startPoint x: 768, startPoint y: 247, endPoint x: 706, endPoint y: 248, distance: 61.9
click at [706, 248] on div "Orgão Emissor da CNH: DETRAN" at bounding box center [817, 237] width 229 height 28
drag, startPoint x: 101, startPoint y: 283, endPoint x: 0, endPoint y: 287, distance: 101.1
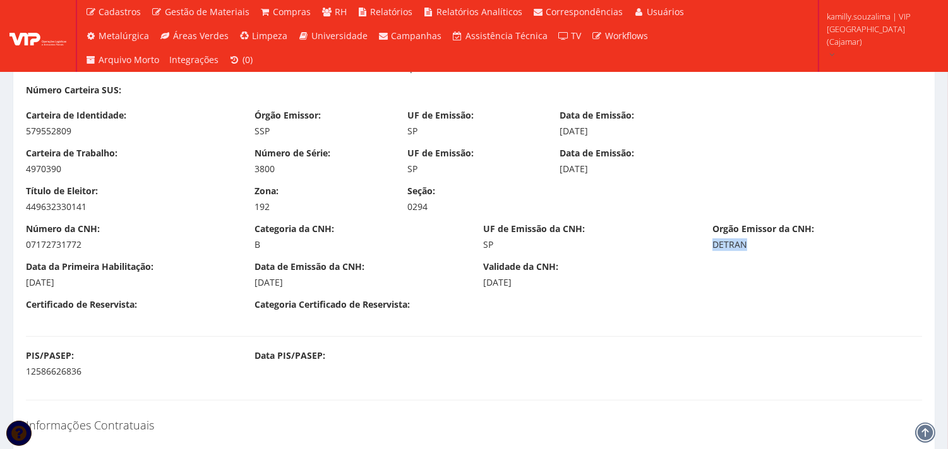
copy div "29/11/2018"
drag, startPoint x: 333, startPoint y: 282, endPoint x: 251, endPoint y: 290, distance: 82.5
click at [251, 290] on div "Data da Primeira Habilitação: 29/11/2018 Data de Emissão da CNH: 13/10/2023 Val…" at bounding box center [473, 280] width 915 height 38
copy div "13/10/2023"
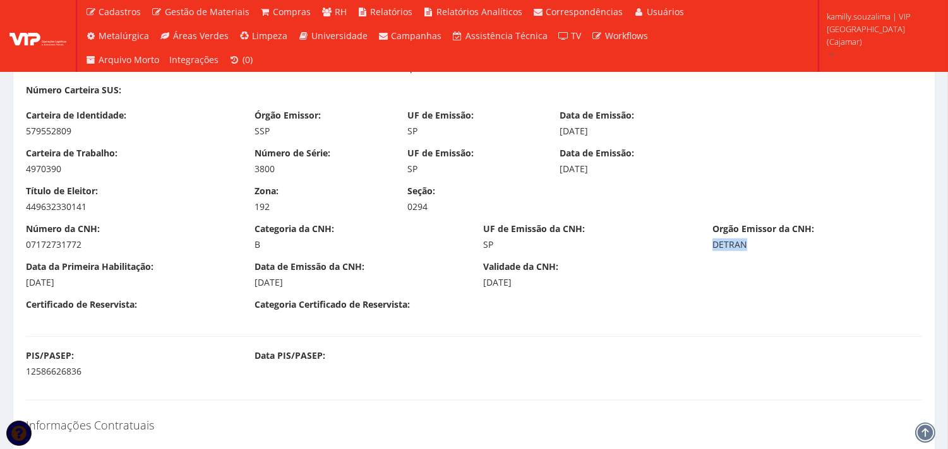
drag, startPoint x: 552, startPoint y: 285, endPoint x: 484, endPoint y: 287, distance: 68.2
click at [484, 287] on div "09/10/2033" at bounding box center [589, 283] width 210 height 13
click at [481, 323] on div "Certificado de Reservista: Categoria Certificado de Reservista:" at bounding box center [473, 311] width 915 height 25
drag, startPoint x: 537, startPoint y: 286, endPoint x: 477, endPoint y: 285, distance: 60.0
click at [477, 285] on div "Validade da CNH: 09/10/2033" at bounding box center [588, 275] width 229 height 28
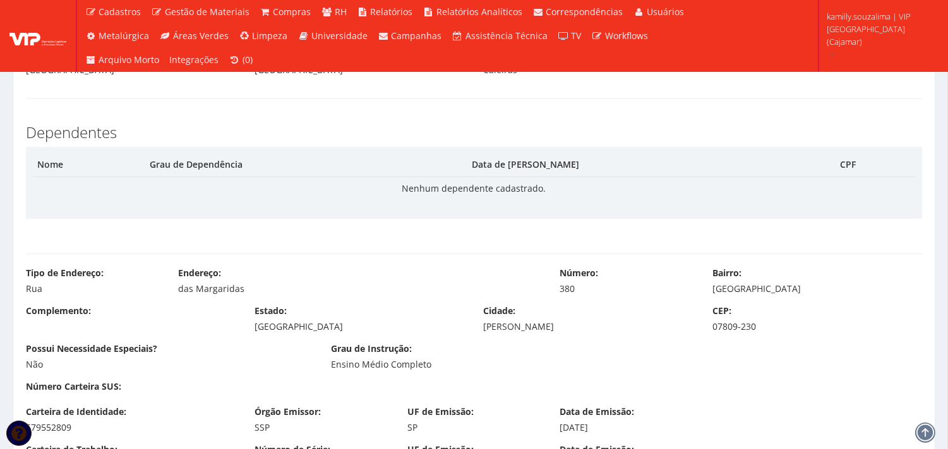
scroll to position [561, 0]
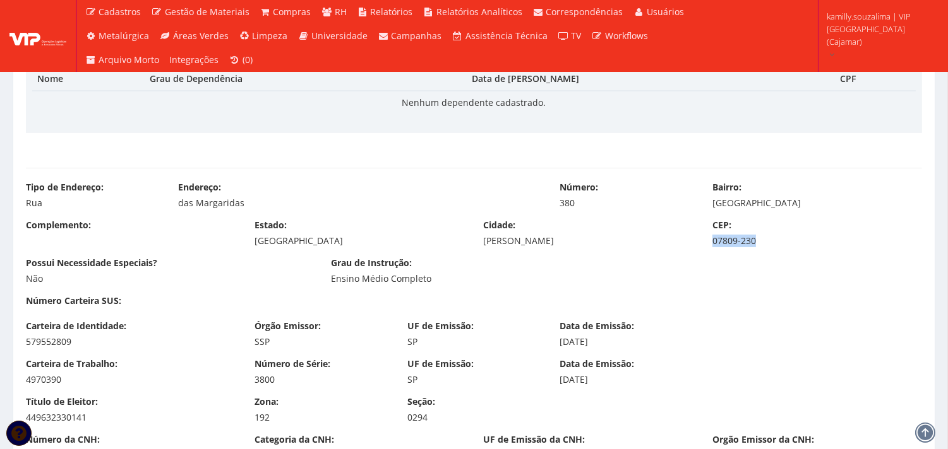
drag, startPoint x: 765, startPoint y: 241, endPoint x: 713, endPoint y: 243, distance: 51.2
click at [713, 243] on div "07809-230" at bounding box center [817, 241] width 210 height 13
click at [763, 223] on div "CEP: 07809-230" at bounding box center [817, 233] width 229 height 28
drag, startPoint x: 721, startPoint y: 248, endPoint x: 709, endPoint y: 249, distance: 12.0
click at [709, 249] on div "Complemento: Estado: São Paulo Cidade: Franco da Rocha CEP: 07809-230" at bounding box center [473, 238] width 915 height 38
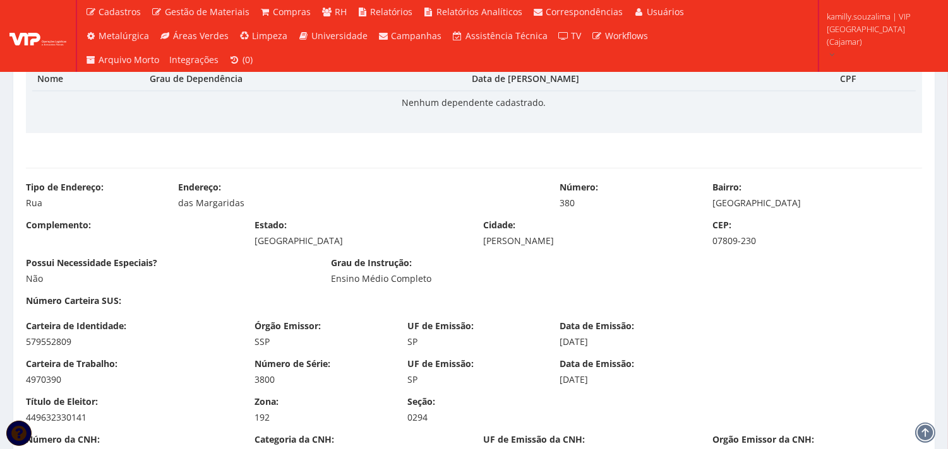
drag, startPoint x: 627, startPoint y: 289, endPoint x: 633, endPoint y: 287, distance: 6.6
click at [633, 287] on div "Possui Necessidade Especiais? Não Grau de Instrução: Ensino Médio Completo" at bounding box center [473, 276] width 915 height 38
drag, startPoint x: 770, startPoint y: 237, endPoint x: 711, endPoint y: 240, distance: 58.8
click at [712, 240] on div "07809-230" at bounding box center [817, 241] width 210 height 13
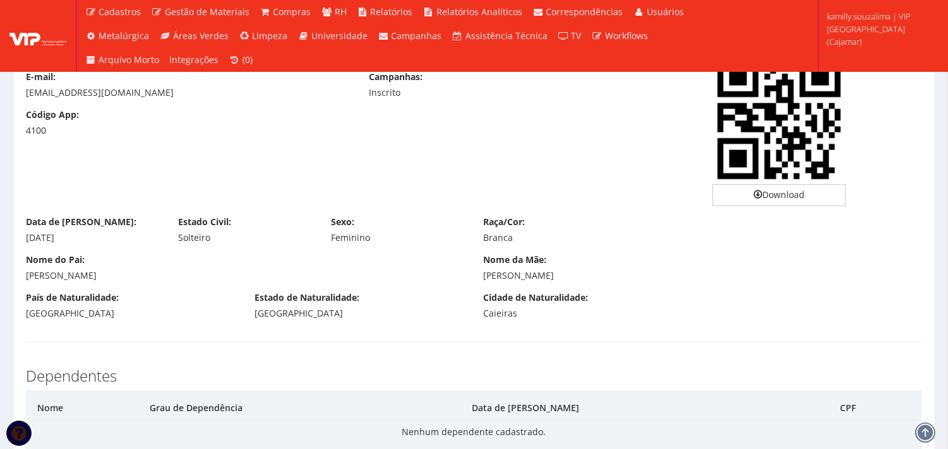
scroll to position [140, 0]
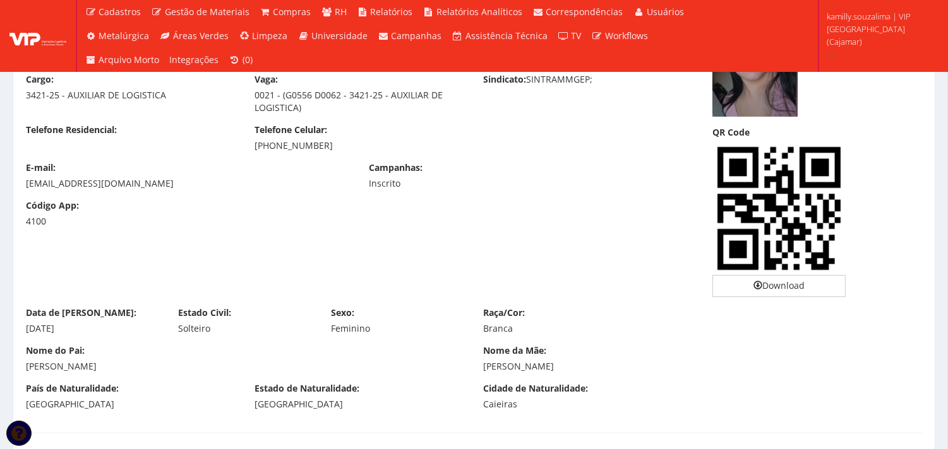
drag, startPoint x: 236, startPoint y: 180, endPoint x: 18, endPoint y: 179, distance: 218.4
click at [18, 179] on div "E-mail: paolacristinasilvadossantos123@gmail.com" at bounding box center [187, 176] width 343 height 28
drag, startPoint x: 322, startPoint y: 148, endPoint x: 273, endPoint y: 148, distance: 48.6
click at [273, 148] on div "(11) 97512-9397" at bounding box center [359, 146] width 210 height 13
drag, startPoint x: 83, startPoint y: 335, endPoint x: 28, endPoint y: 335, distance: 54.9
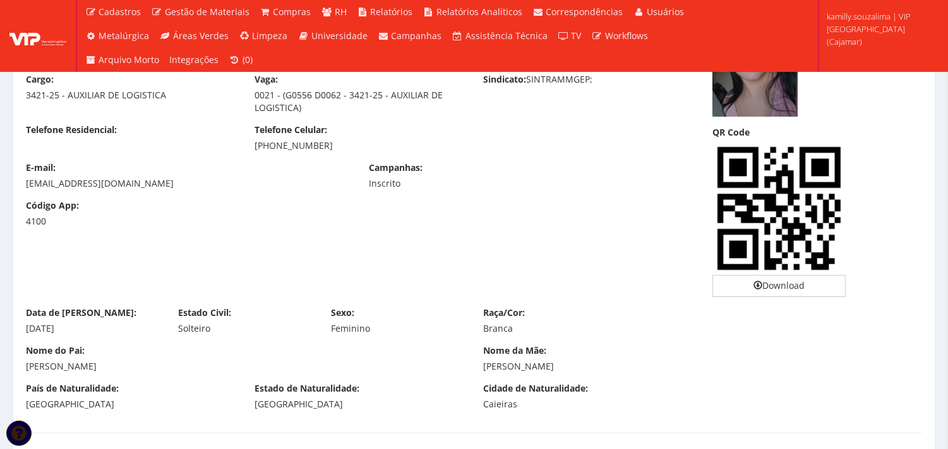
click at [28, 335] on div "Data de Nascimento: 11/07/2000 Estado Civil: Solteiro Sexo: Feminino Raça/Cor: …" at bounding box center [473, 326] width 915 height 38
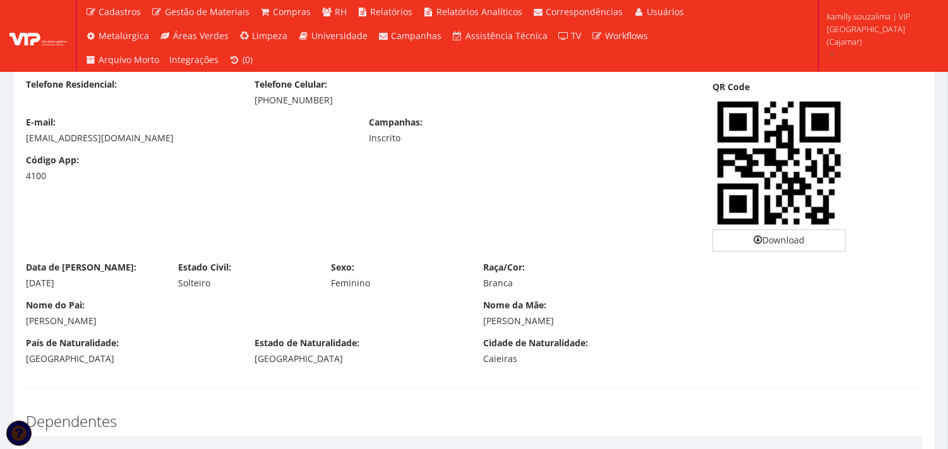
scroll to position [210, 0]
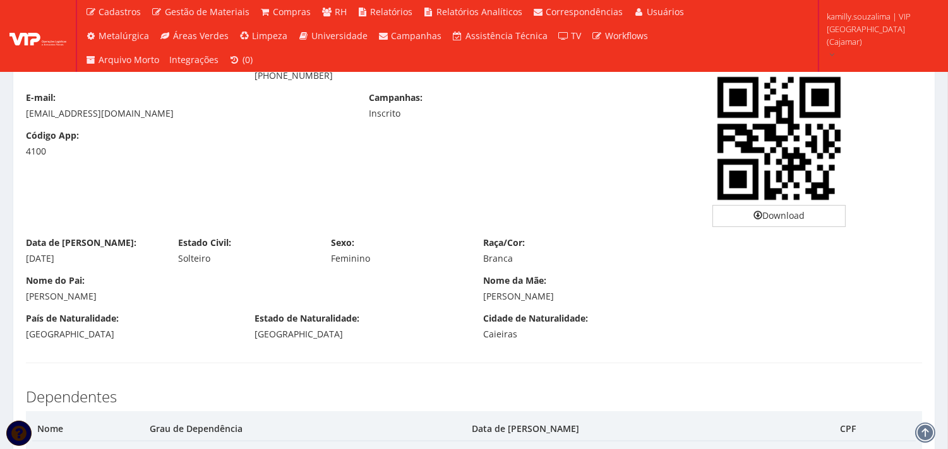
drag, startPoint x: 141, startPoint y: 297, endPoint x: 8, endPoint y: 303, distance: 133.3
drag, startPoint x: 691, startPoint y: 299, endPoint x: 482, endPoint y: 298, distance: 209.0
click at [482, 298] on div "Nome da Mãe: WALDIRENE GOMES DA SILVA DOS SANTOS" at bounding box center [703, 289] width 458 height 28
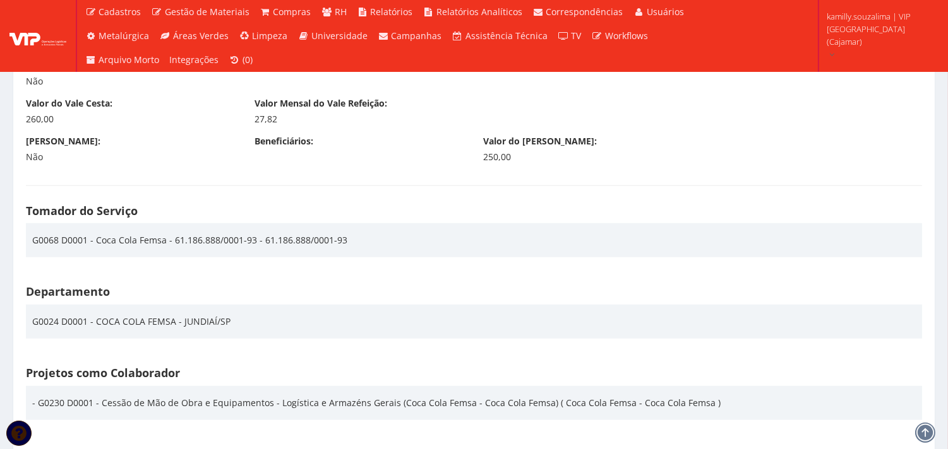
scroll to position [1753, 0]
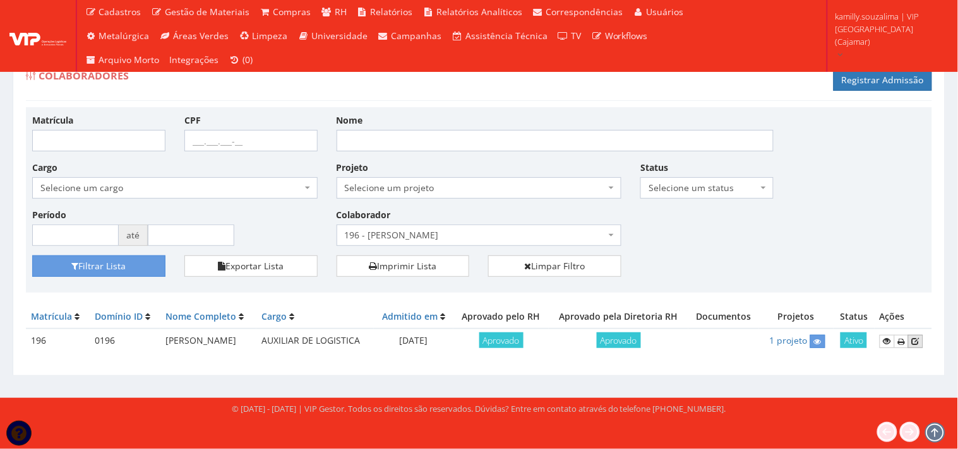
click at [919, 340] on icon at bounding box center [916, 341] width 8 height 9
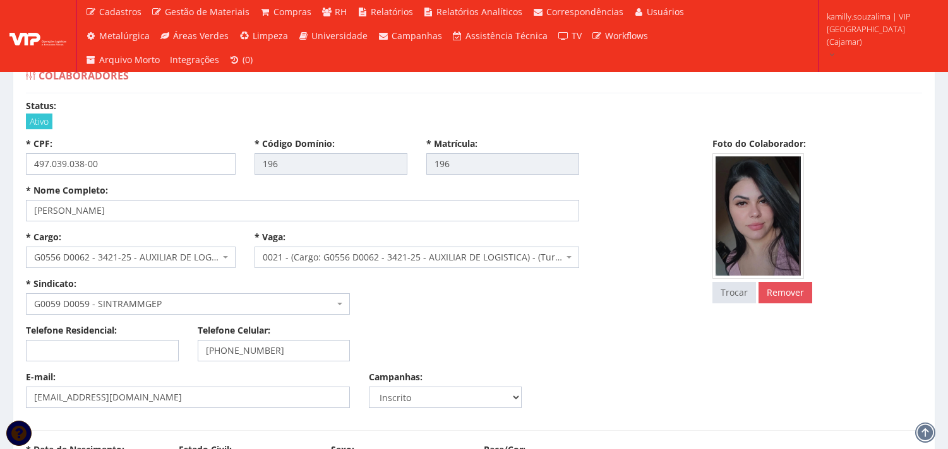
select select
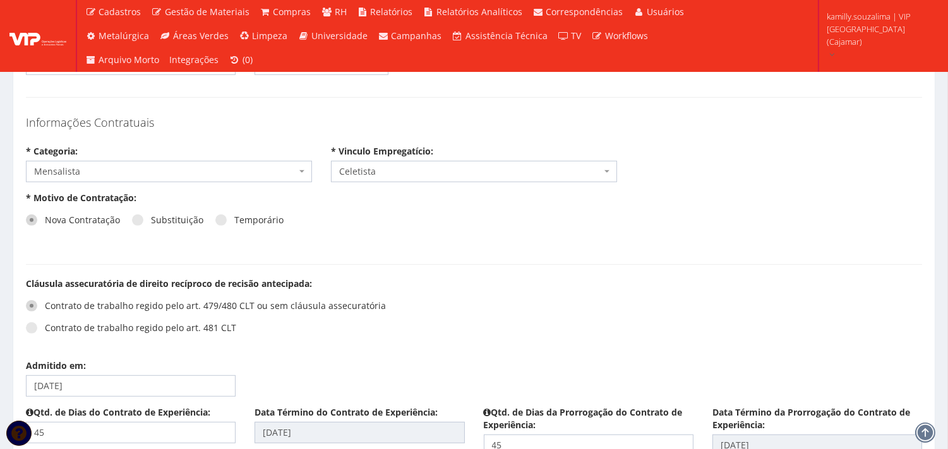
scroll to position [1185, 0]
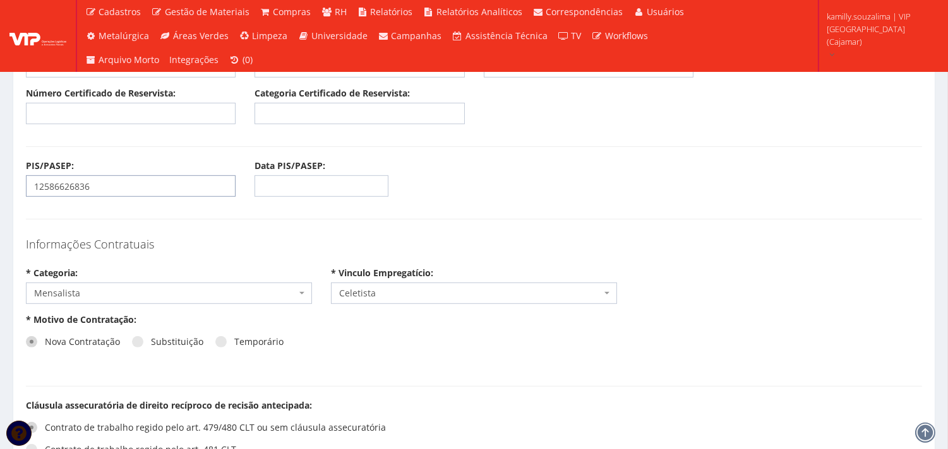
click at [128, 186] on input "12586626836" at bounding box center [131, 186] width 210 height 21
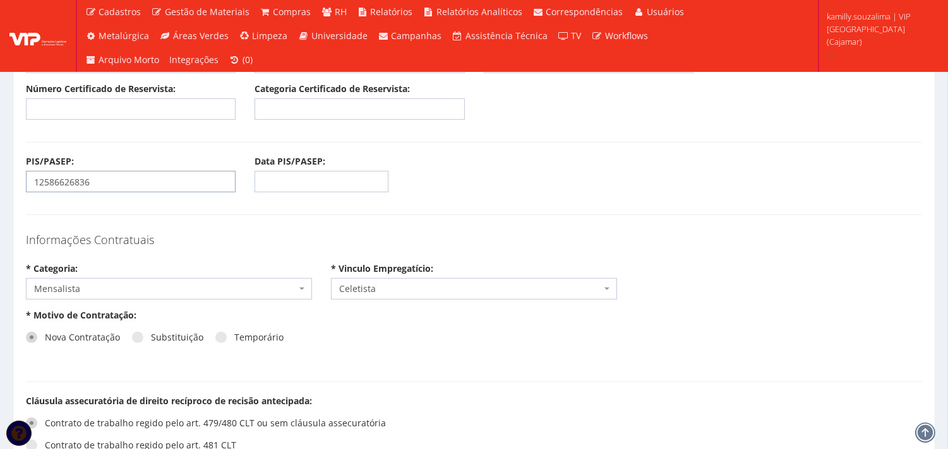
scroll to position [1326, 0]
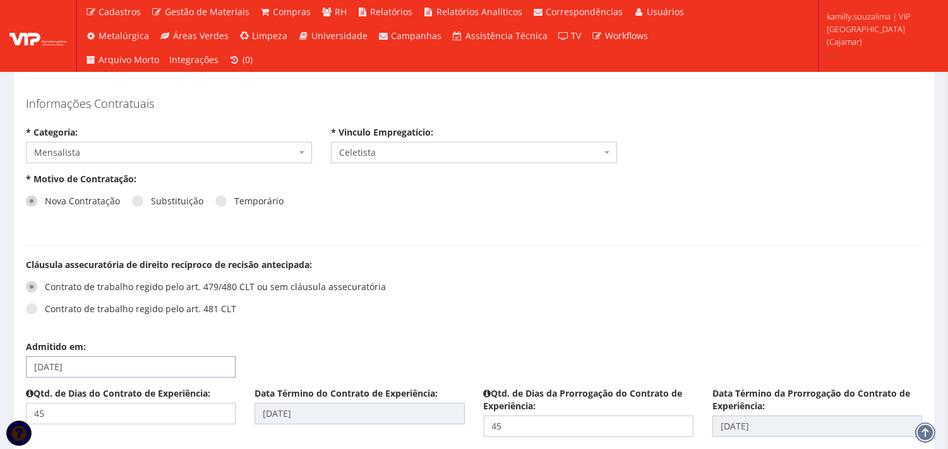
click at [69, 372] on input "22/09/2025" at bounding box center [131, 367] width 210 height 21
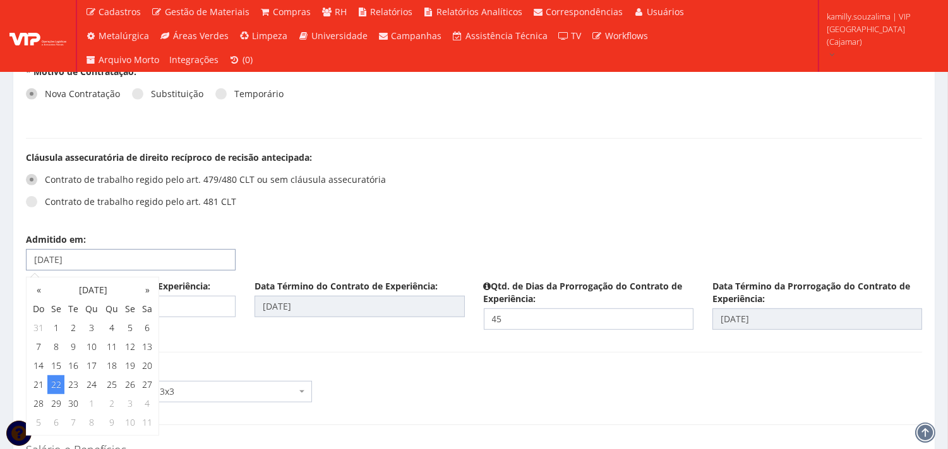
scroll to position [1466, 0]
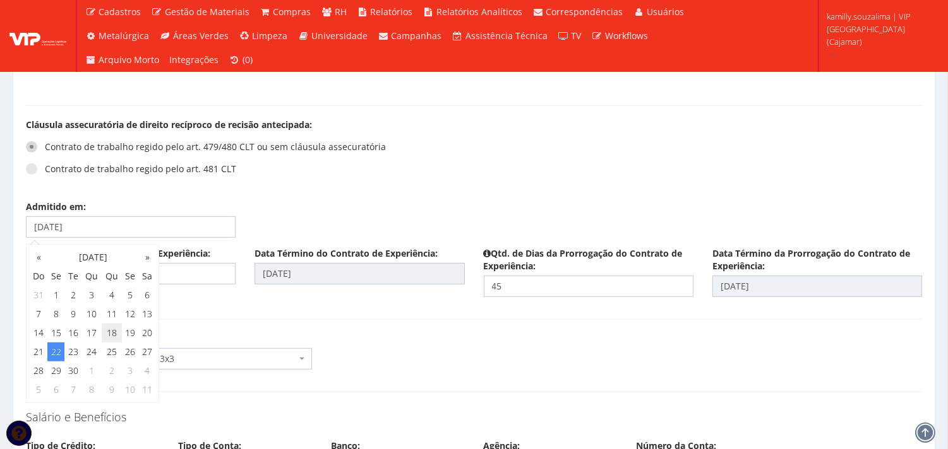
click at [117, 338] on td "18" at bounding box center [112, 333] width 20 height 19
type input "[DATE]"
type input "01/11/2025"
type input "16/12/2025"
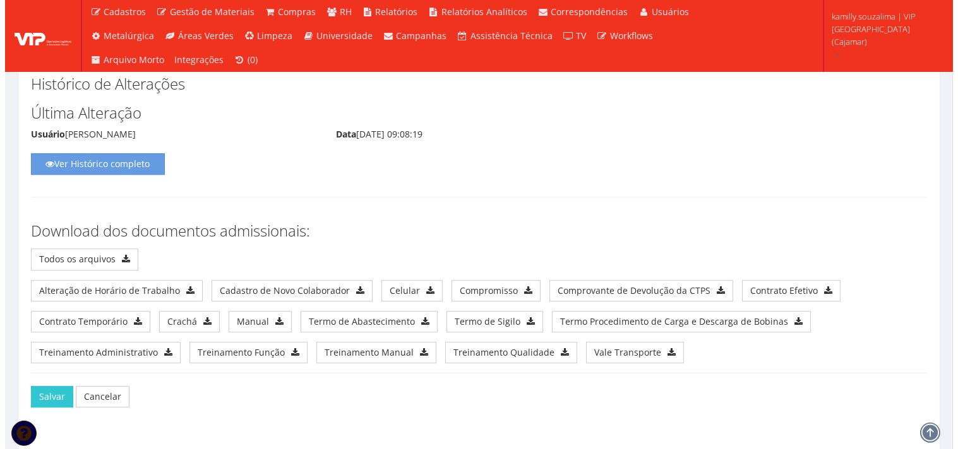
scroll to position [6516, 0]
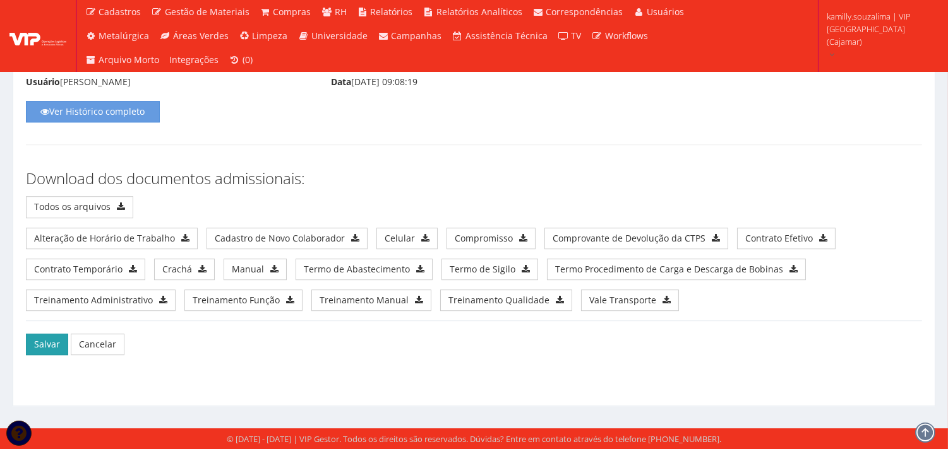
click at [32, 349] on button "Salvar" at bounding box center [47, 344] width 42 height 21
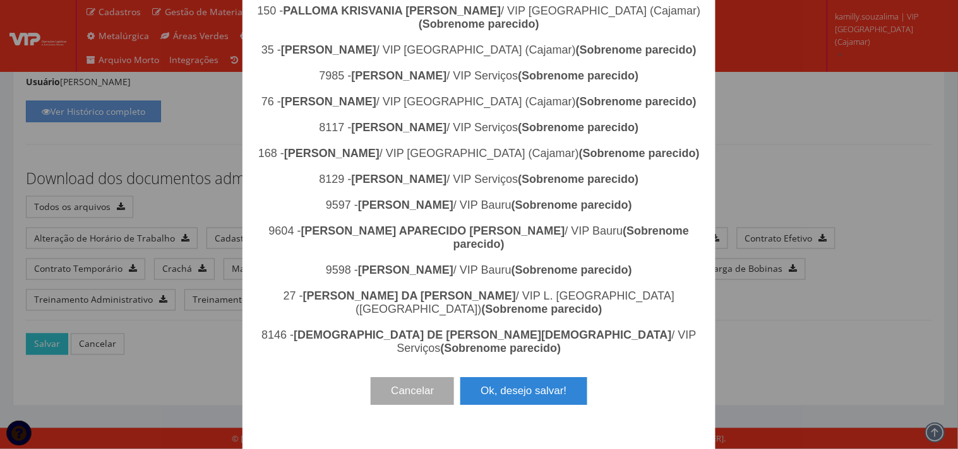
scroll to position [2206, 0]
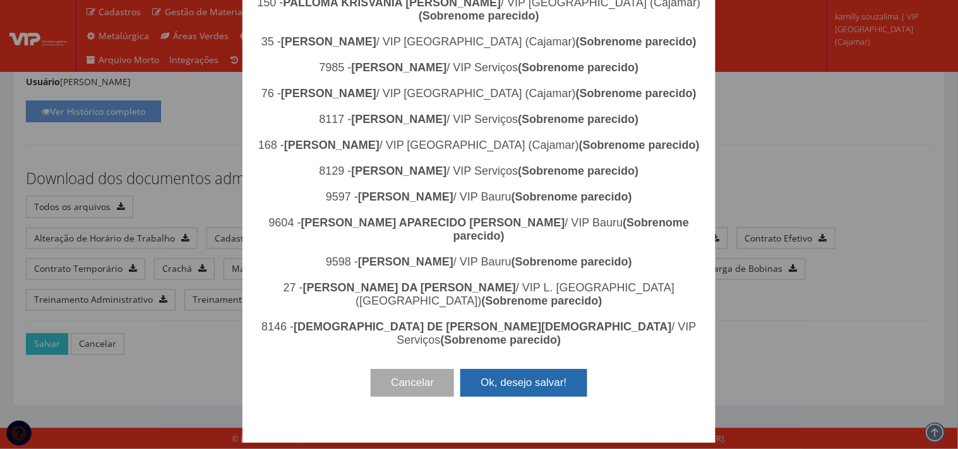
click at [534, 397] on button "Ok, desejo salvar!" at bounding box center [523, 383] width 126 height 28
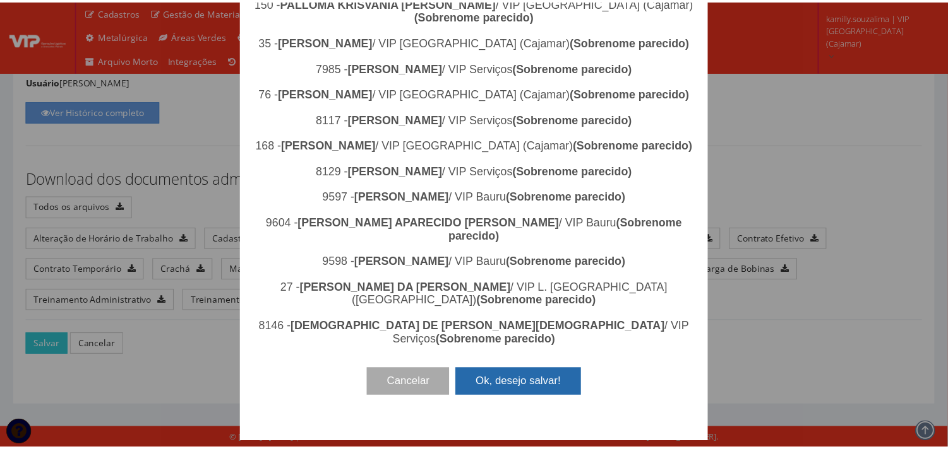
scroll to position [0, 0]
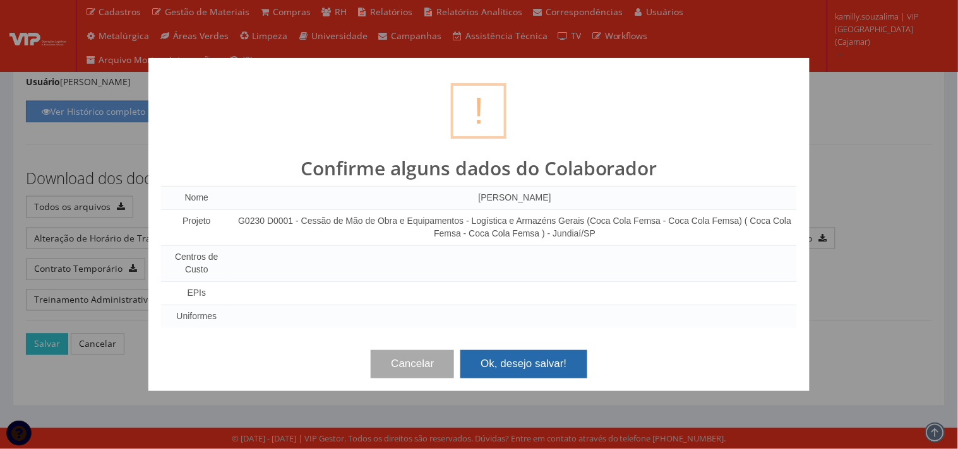
click at [578, 351] on button "Ok, desejo salvar!" at bounding box center [523, 364] width 126 height 28
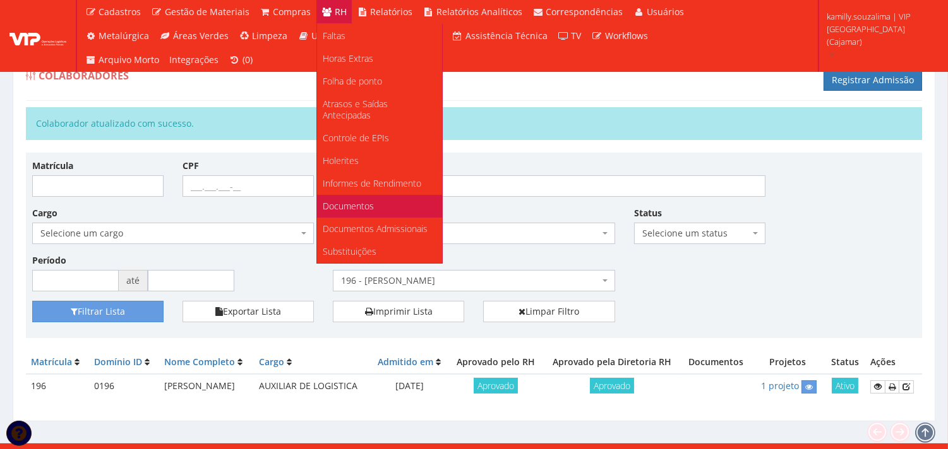
scroll to position [237, 0]
click at [362, 200] on span "Documentos" at bounding box center [348, 206] width 51 height 12
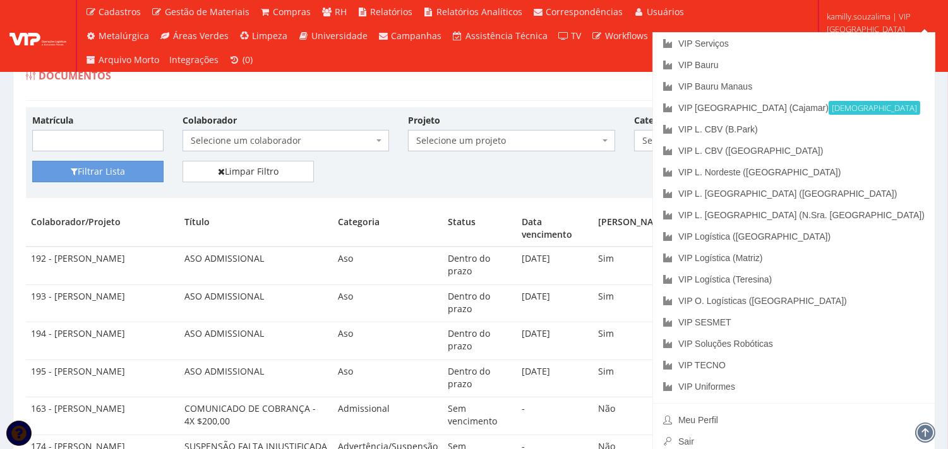
drag, startPoint x: 724, startPoint y: 105, endPoint x: 943, endPoint y: 72, distance: 220.9
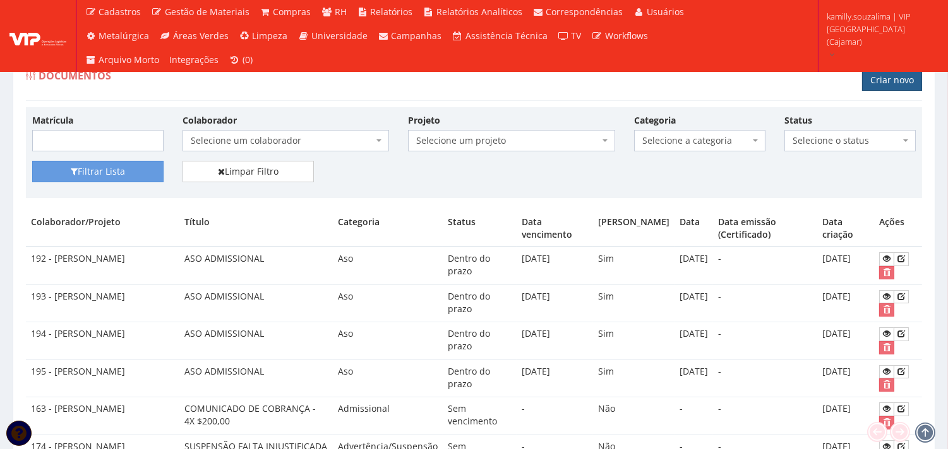
click at [890, 84] on link "Criar novo" at bounding box center [892, 79] width 60 height 21
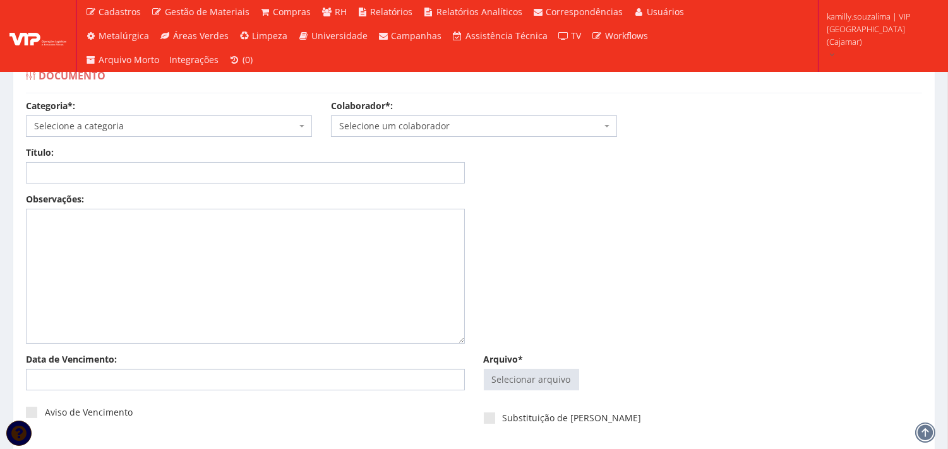
click at [198, 121] on span "Selecione a categoria" at bounding box center [165, 126] width 262 height 13
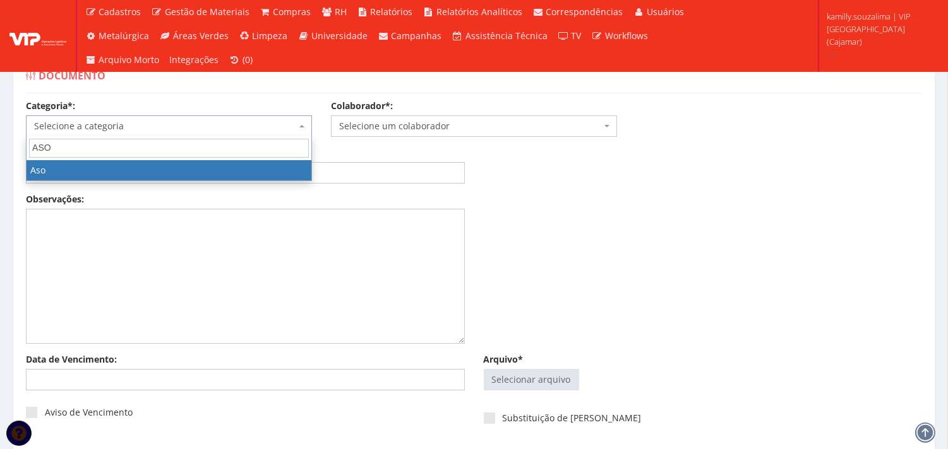
type input "ASO"
drag, startPoint x: 246, startPoint y: 170, endPoint x: 320, endPoint y: 154, distance: 75.7
select select "aso"
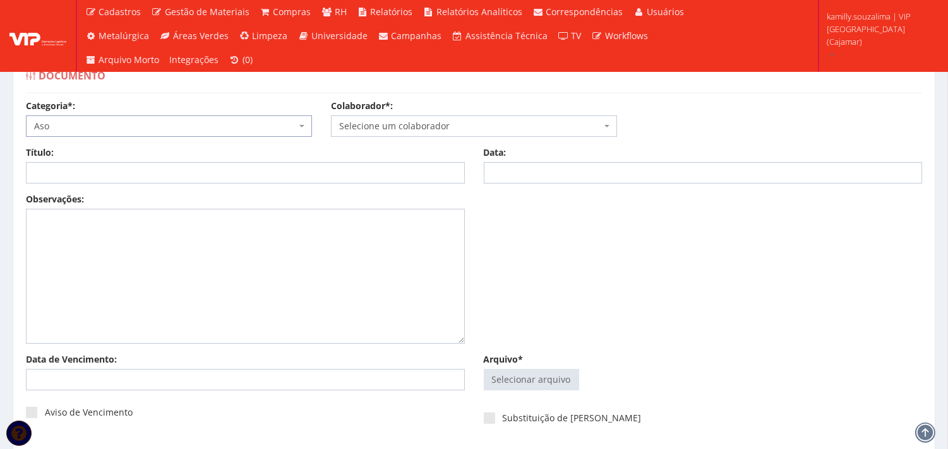
click at [386, 124] on span "Selecione um colaborador" at bounding box center [470, 126] width 262 height 13
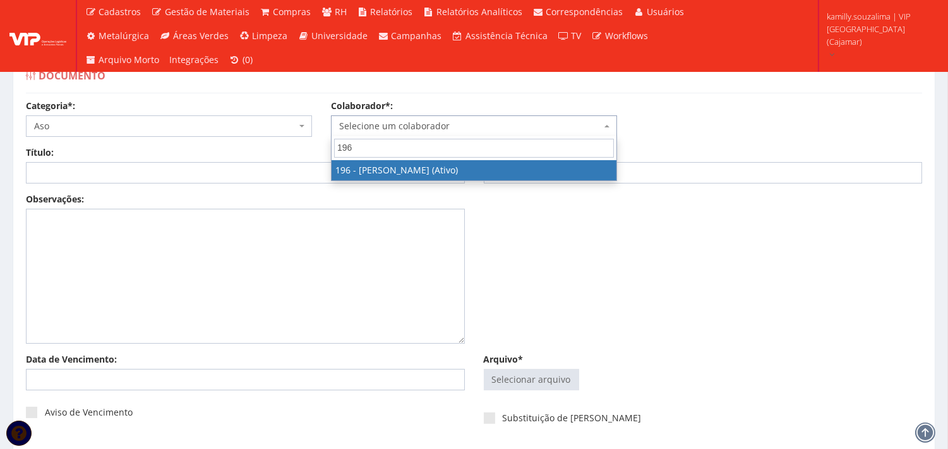
type input "196"
select select "4100"
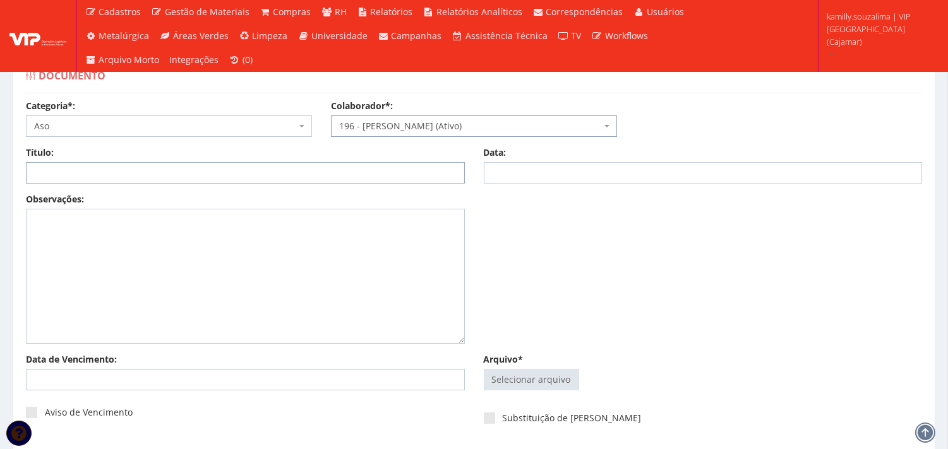
click at [215, 169] on input "Título:" at bounding box center [245, 172] width 439 height 21
type input "ASO ADMISSIONAL"
click at [542, 172] on input "Data:" at bounding box center [703, 172] width 439 height 21
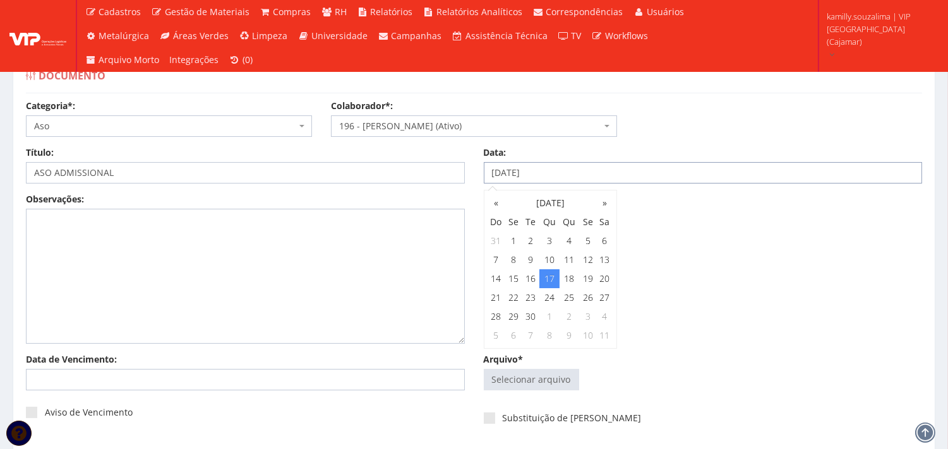
type input "17/09/2025"
click at [130, 385] on input "Data de Vencimento:" at bounding box center [245, 379] width 439 height 21
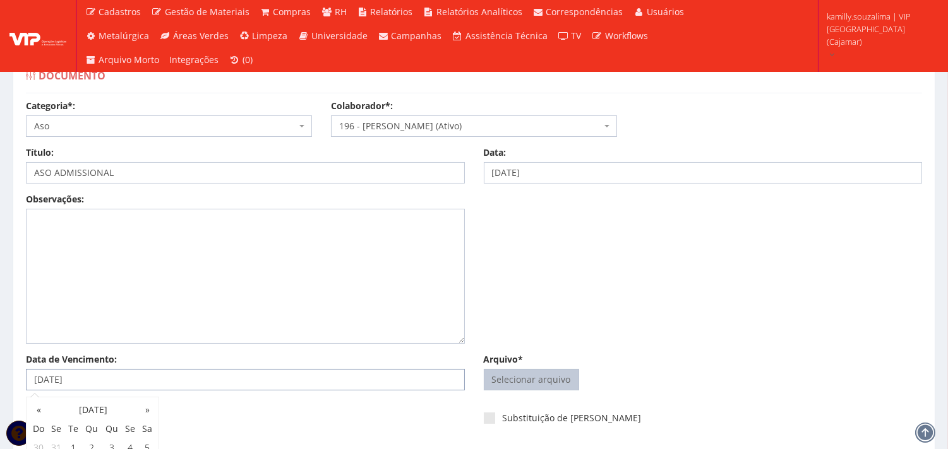
type input "17/09/2026"
click at [547, 374] on input "Arquivo*" at bounding box center [531, 380] width 94 height 20
type input "C:\fakepath\CamScanner 17-09-2025 10.33.pdf"
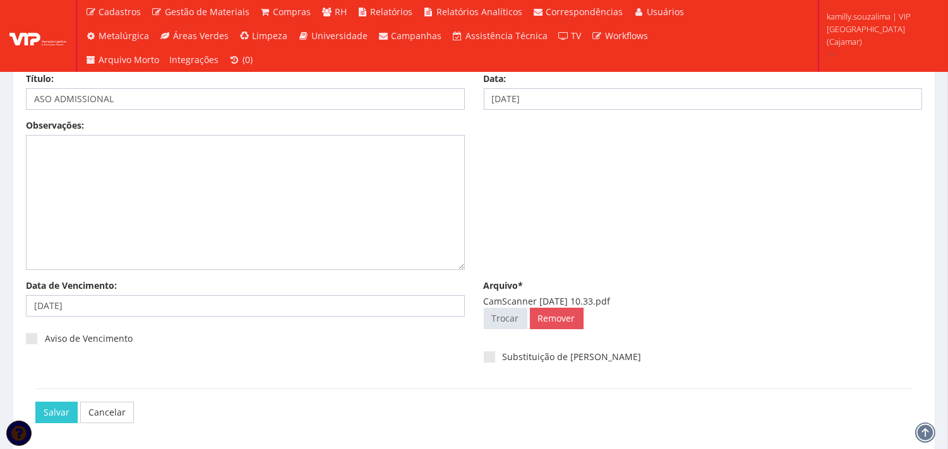
scroll to position [123, 0]
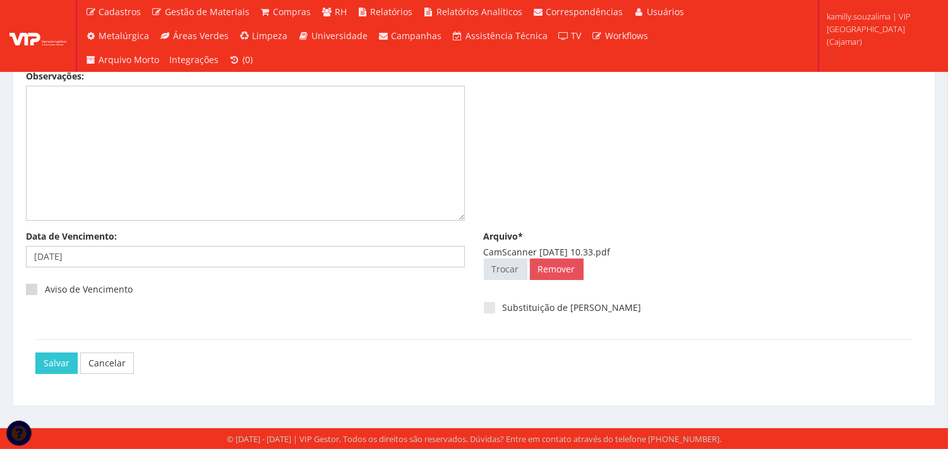
drag, startPoint x: 33, startPoint y: 286, endPoint x: 53, endPoint y: 311, distance: 32.3
click at [33, 287] on span at bounding box center [31, 289] width 11 height 11
click at [45, 287] on input "Aviso de Vencimento" at bounding box center [49, 290] width 8 height 8
checkbox input "true"
click at [63, 362] on input "Salvar" at bounding box center [56, 363] width 42 height 21
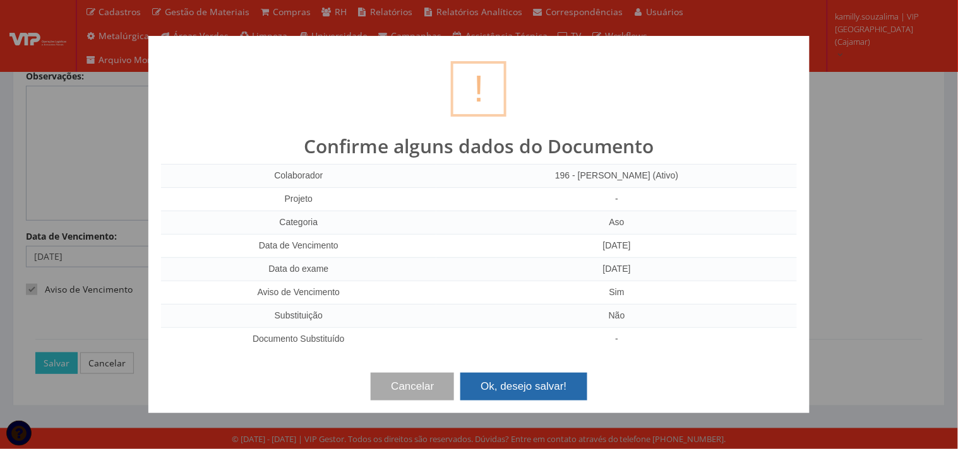
click at [535, 387] on button "Ok, desejo salvar!" at bounding box center [523, 387] width 126 height 28
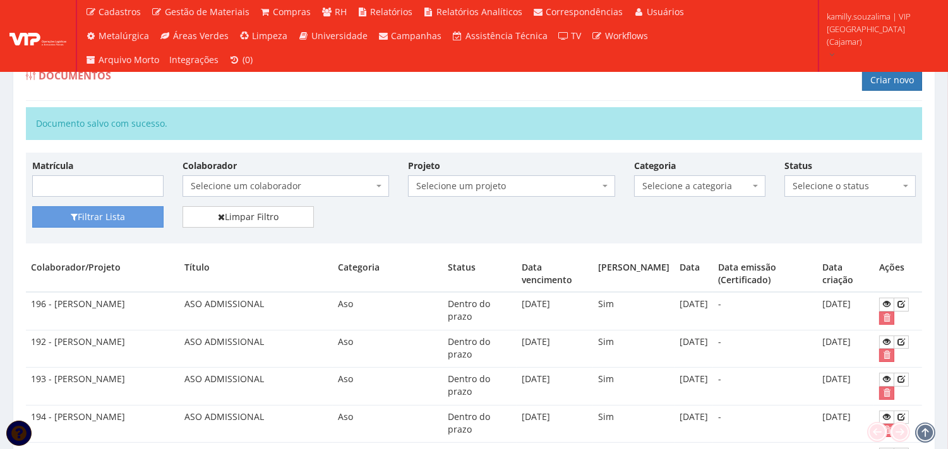
click at [234, 180] on span "Selecione um colaborador" at bounding box center [282, 186] width 182 height 13
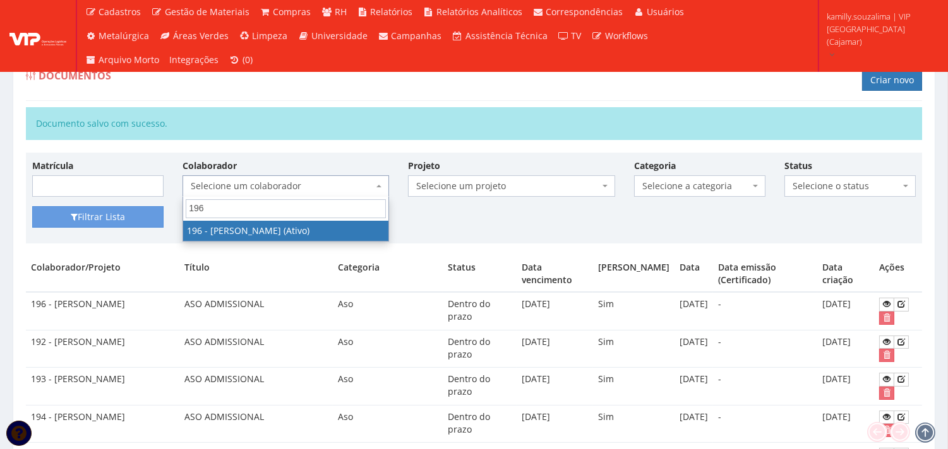
type input "196"
select select "4100"
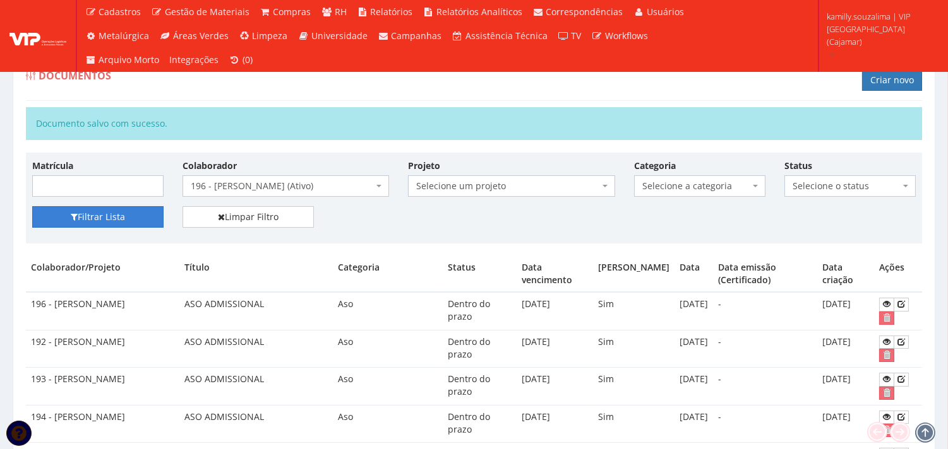
click at [112, 216] on button "Filtrar Lista" at bounding box center [97, 216] width 131 height 21
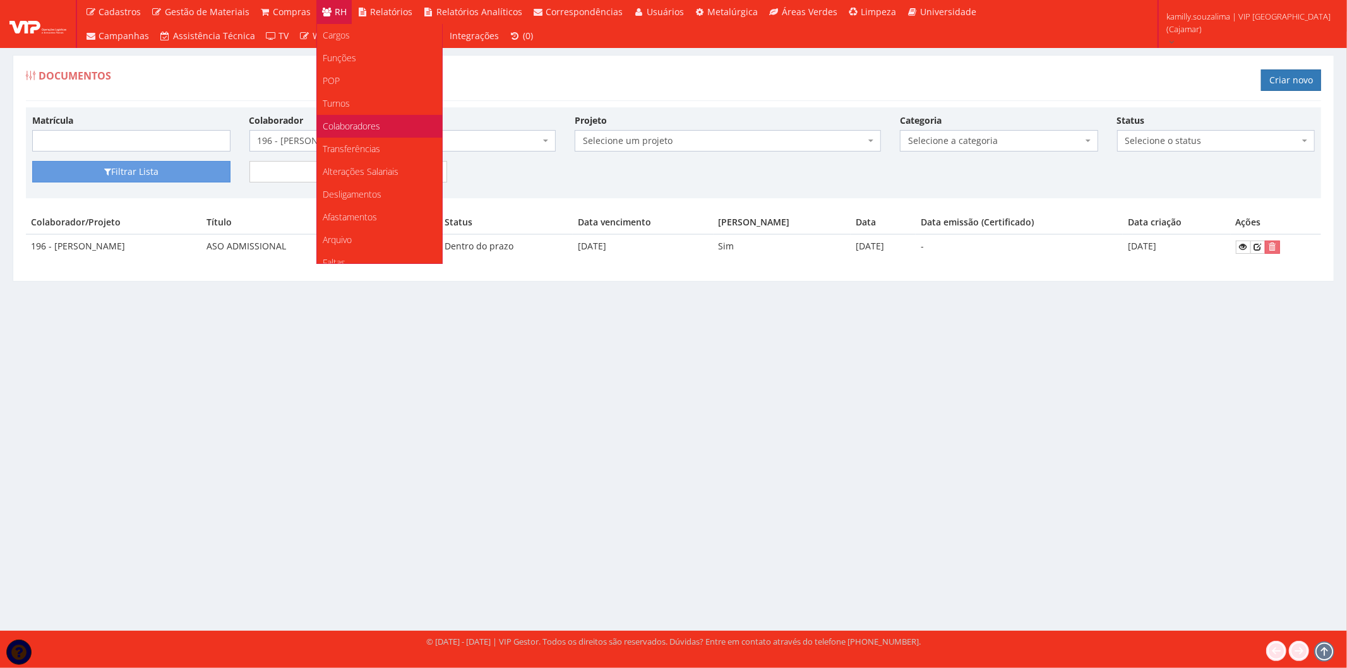
click at [369, 122] on span "Colaboradores" at bounding box center [351, 126] width 57 height 12
